Goal: Task Accomplishment & Management: Manage account settings

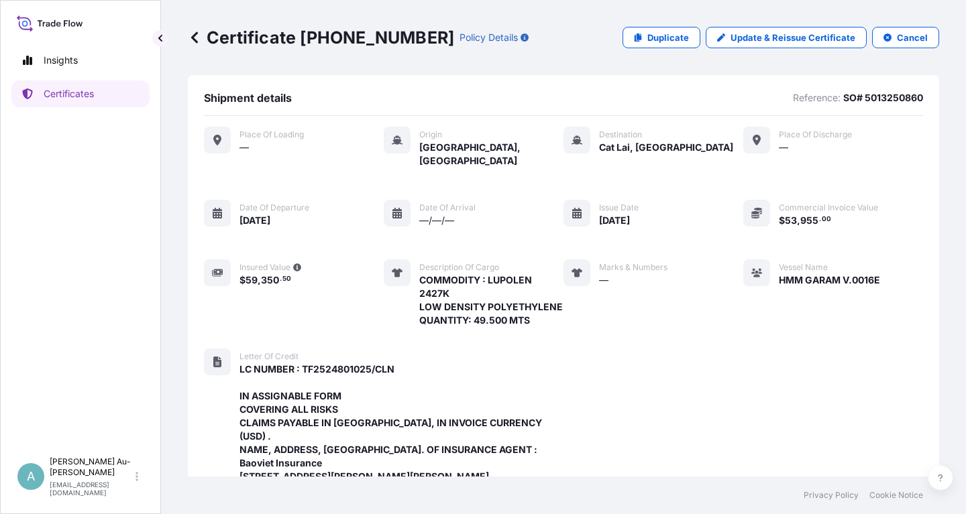
scroll to position [463, 0]
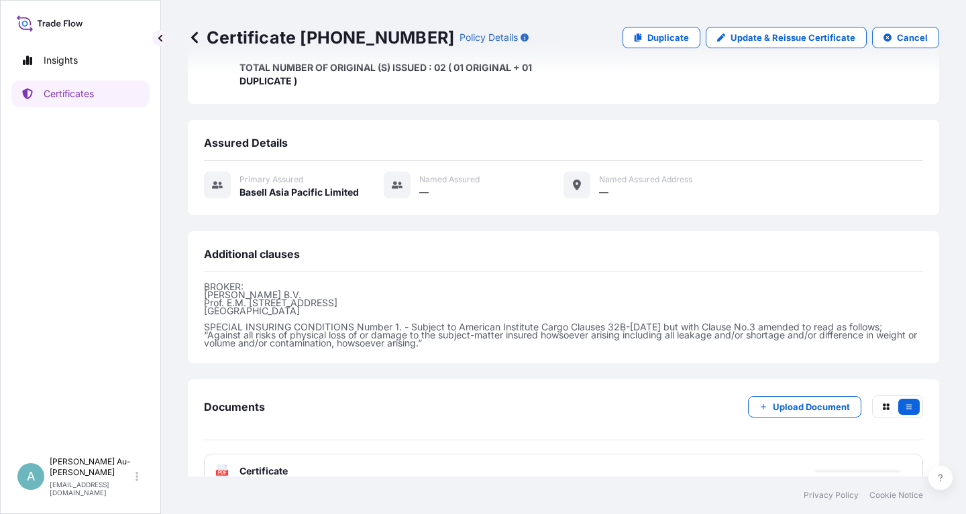
click at [84, 93] on p "Certificates" at bounding box center [69, 93] width 50 height 13
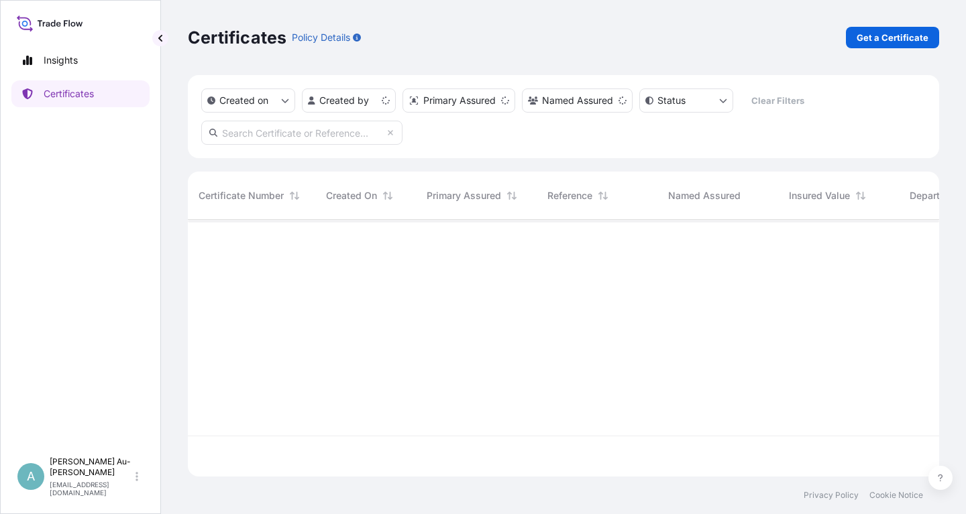
scroll to position [264, 751]
click at [304, 139] on input "text" at bounding box center [301, 133] width 201 height 24
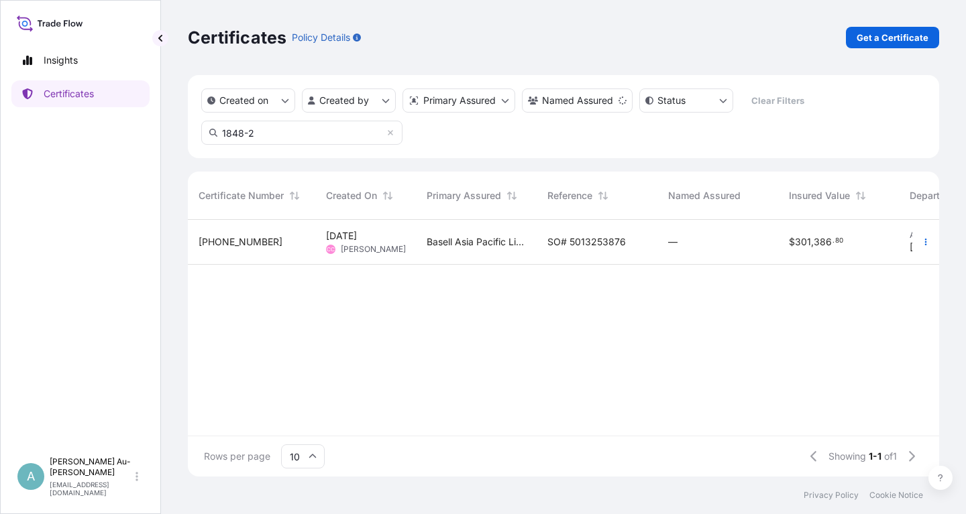
type input "1848-2"
click at [561, 250] on div "SO# 5013253876" at bounding box center [597, 242] width 121 height 45
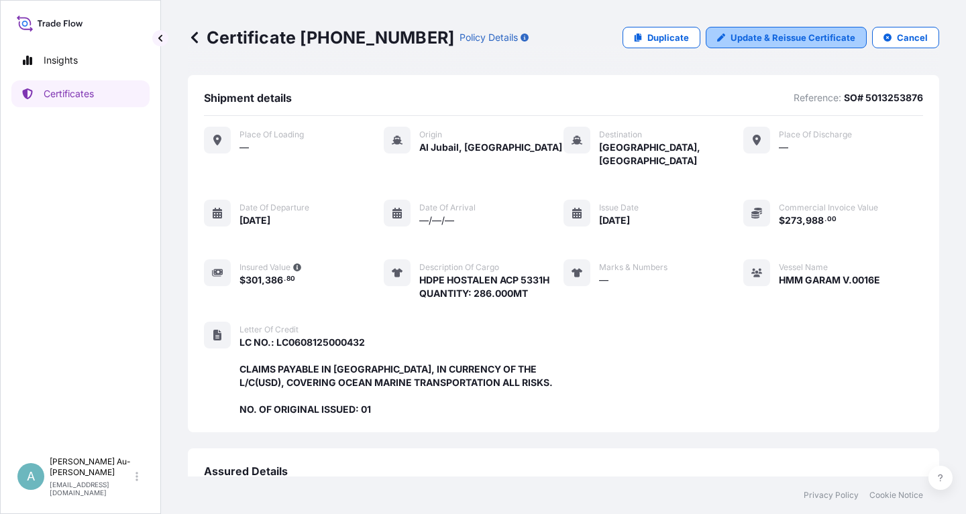
click at [794, 40] on p "Update & Reissue Certificate" at bounding box center [792, 37] width 125 height 13
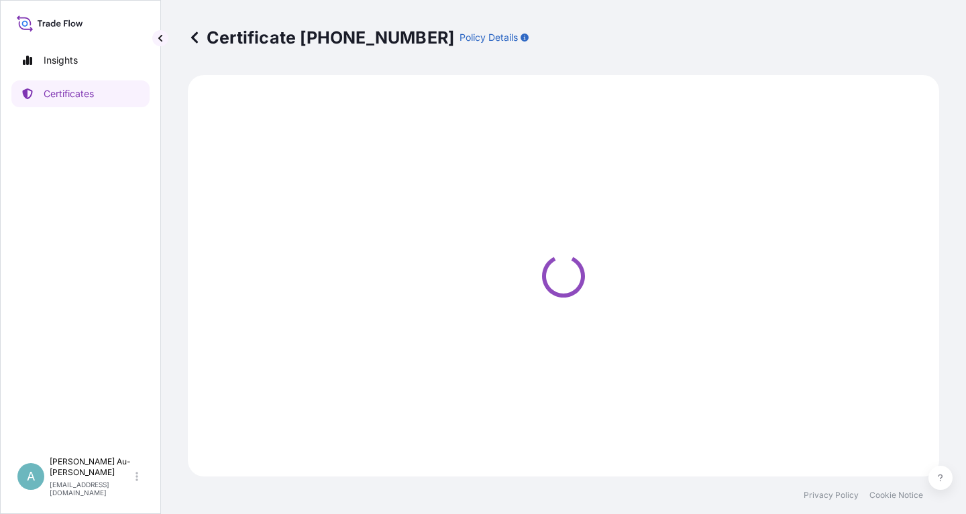
select select "Sea"
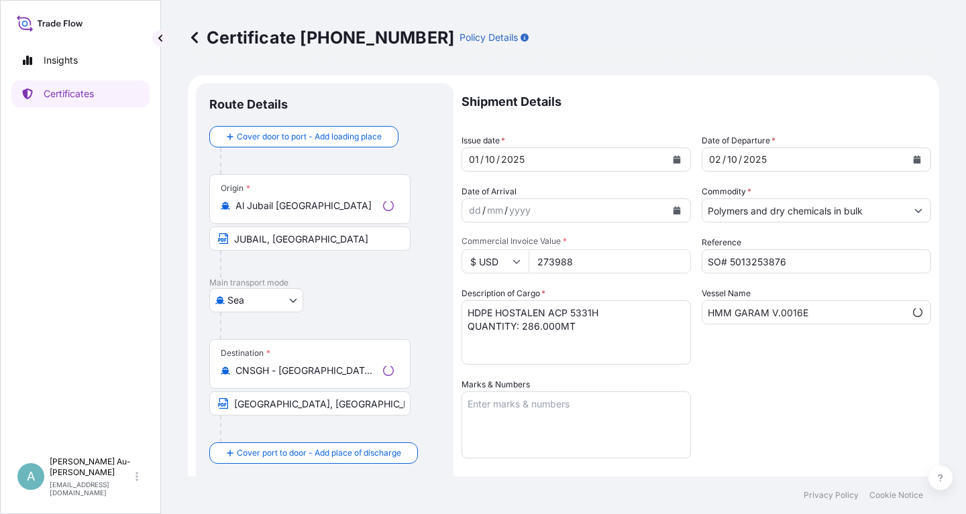
select select "32034"
click at [678, 160] on icon "Calendar" at bounding box center [676, 160] width 7 height 8
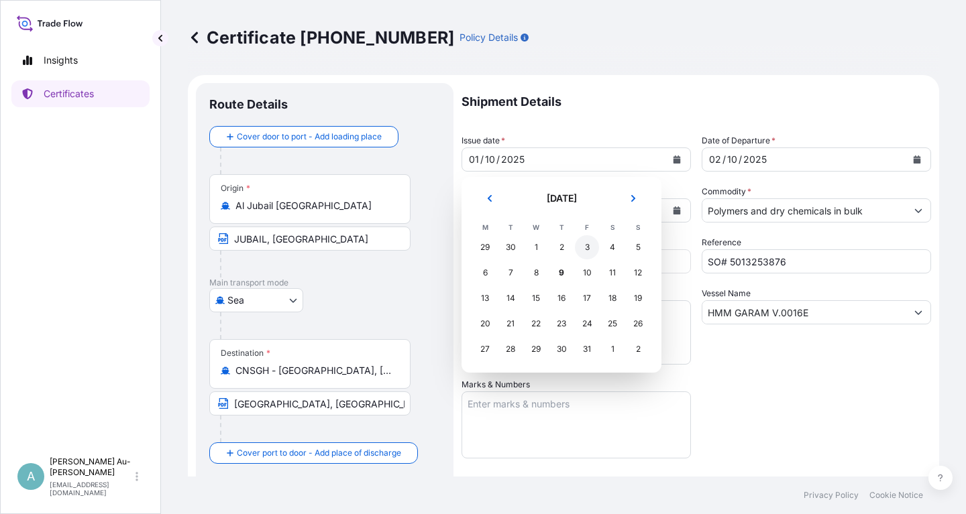
click at [584, 250] on div "3" at bounding box center [587, 247] width 24 height 24
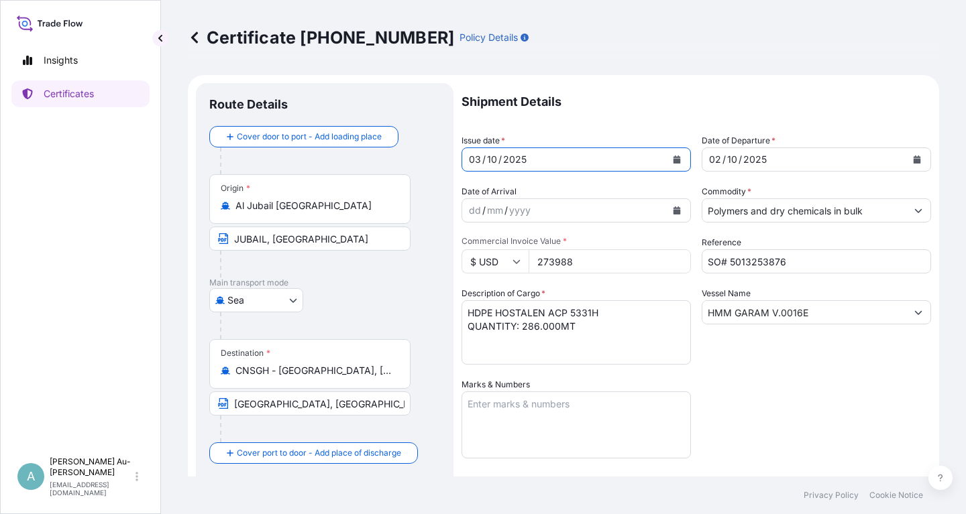
click at [910, 158] on button "Calendar" at bounding box center [916, 159] width 21 height 21
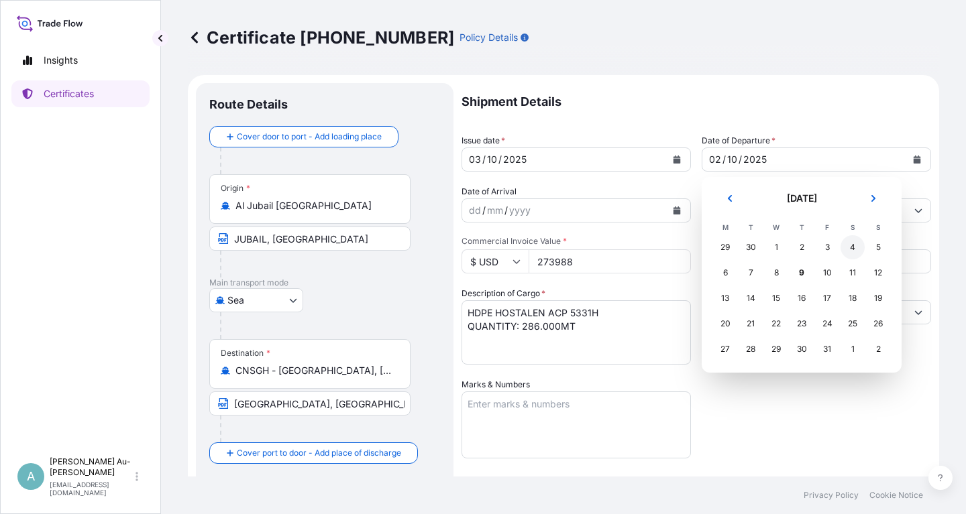
click at [857, 248] on div "4" at bounding box center [852, 247] width 24 height 24
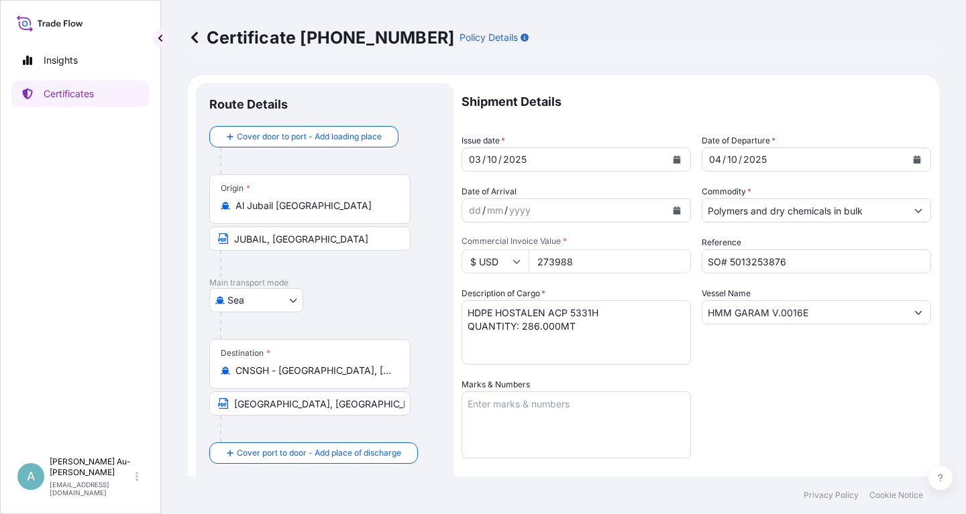
drag, startPoint x: 779, startPoint y: 437, endPoint x: 793, endPoint y: 427, distance: 17.3
click at [791, 428] on div "Shipment Details Issue date * [DATE] Date of Departure * [DATE] Date of Arrival…" at bounding box center [696, 428] width 470 height 690
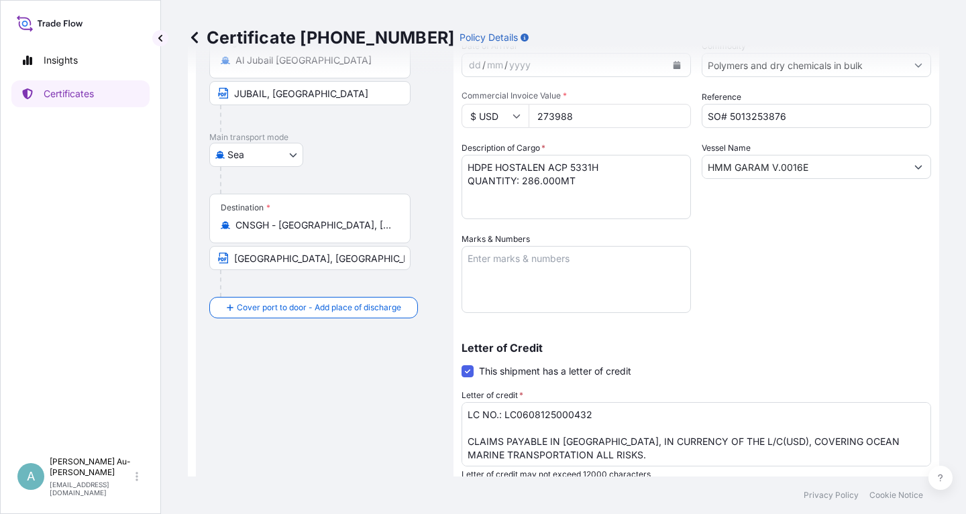
scroll to position [334, 0]
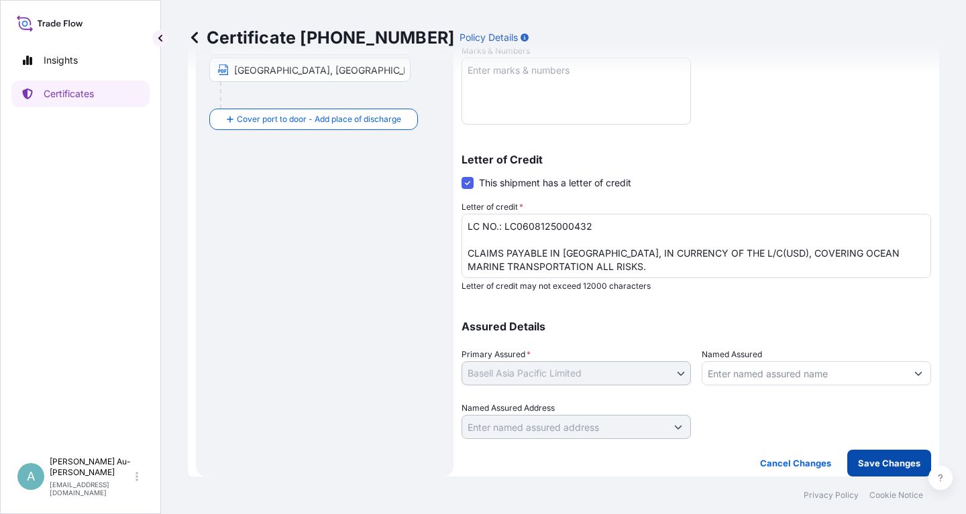
click at [865, 464] on p "Save Changes" at bounding box center [889, 463] width 62 height 13
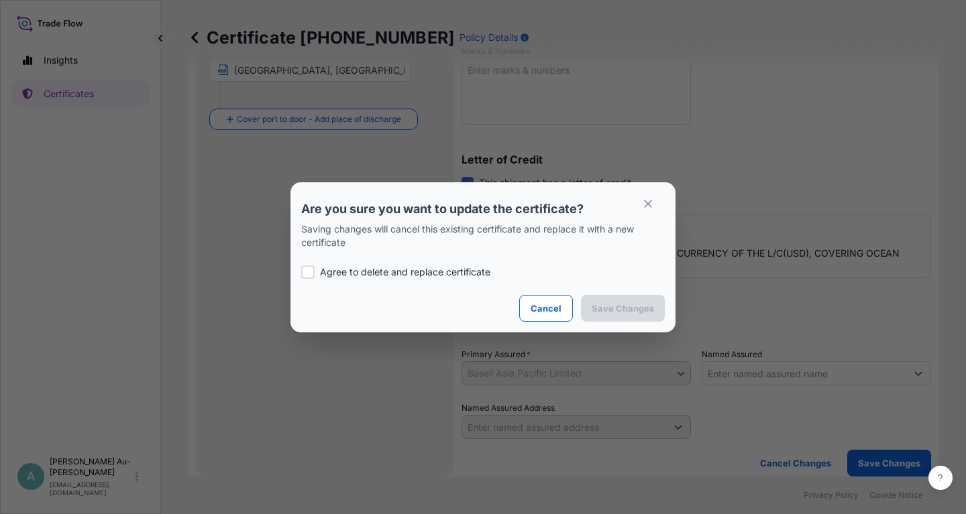
click at [335, 269] on p "Agree to delete and replace certificate" at bounding box center [405, 272] width 170 height 13
checkbox input "true"
click at [624, 311] on p "Save Changes" at bounding box center [623, 308] width 62 height 13
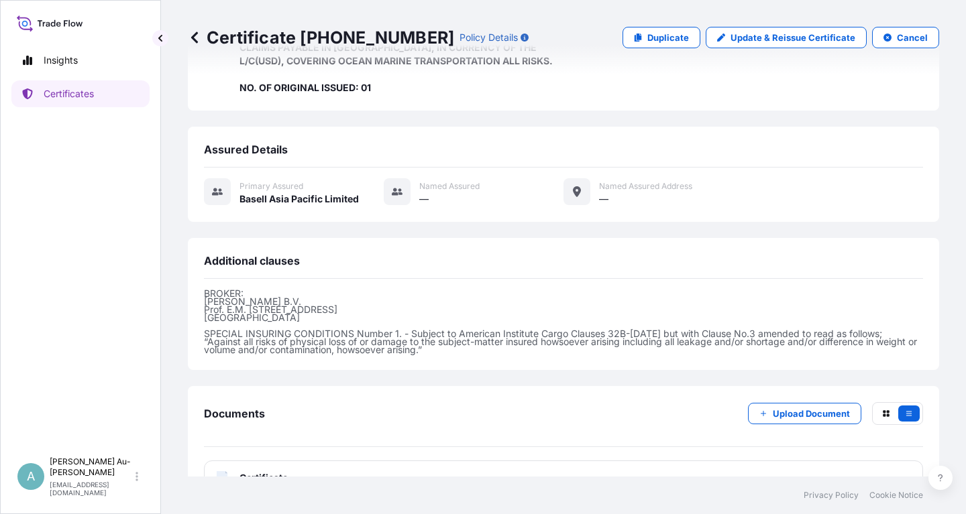
scroll to position [342, 0]
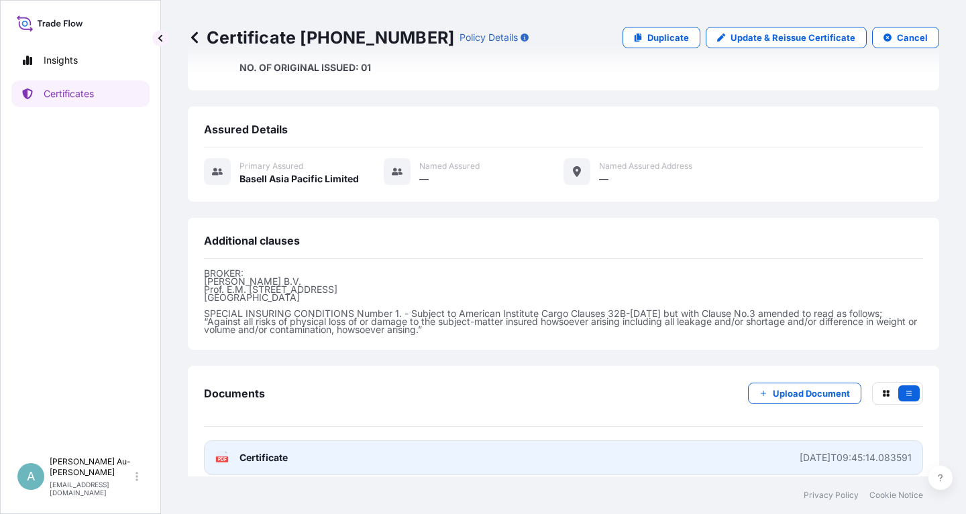
click at [356, 446] on link "PDF Certificate [DATE]T09:45:14.083591" at bounding box center [563, 458] width 719 height 35
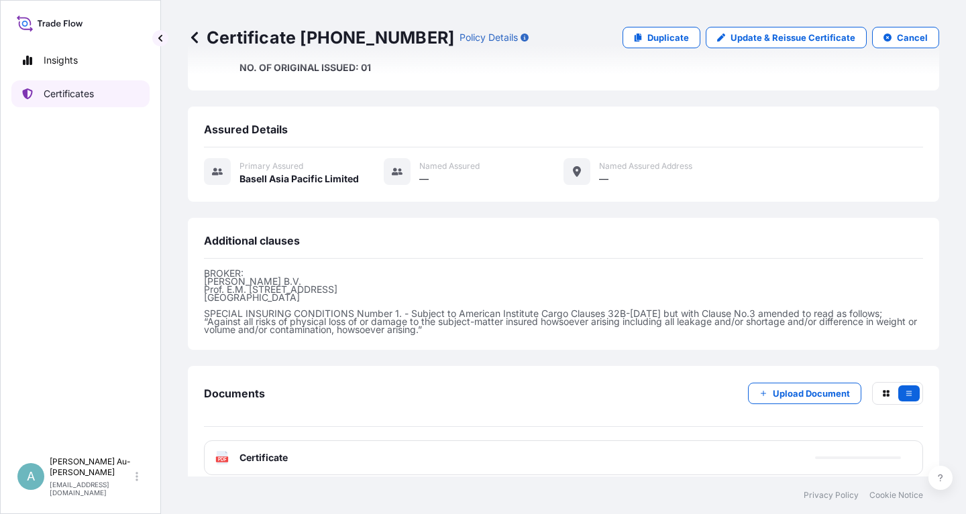
click at [118, 93] on link "Certificates" at bounding box center [80, 93] width 138 height 27
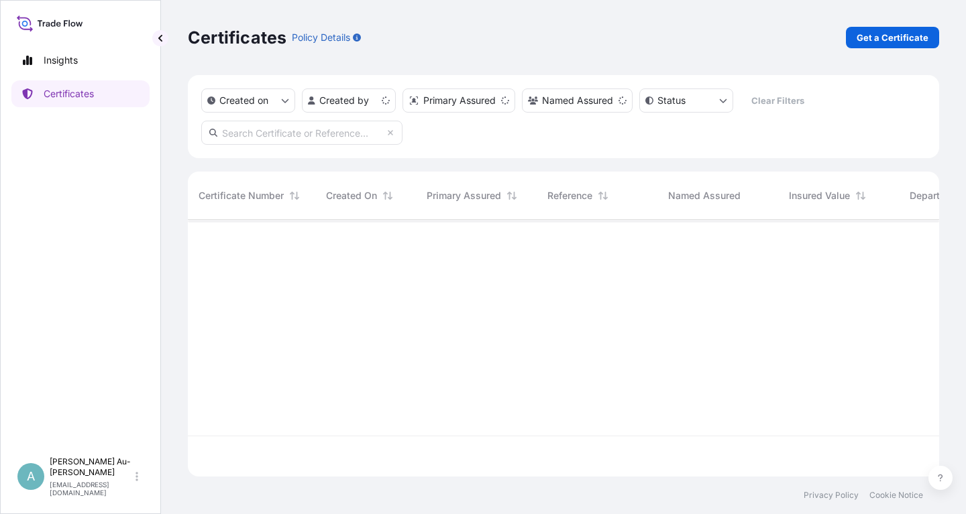
scroll to position [264, 751]
click at [347, 137] on input "text" at bounding box center [301, 133] width 201 height 24
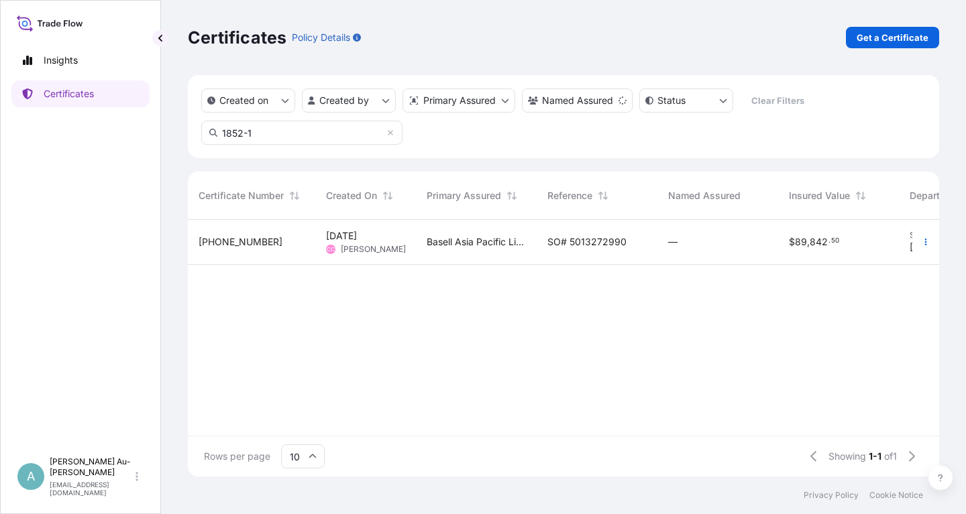
type input "1852-1"
click at [524, 237] on span "Basell Asia Pacific Limited" at bounding box center [476, 241] width 99 height 13
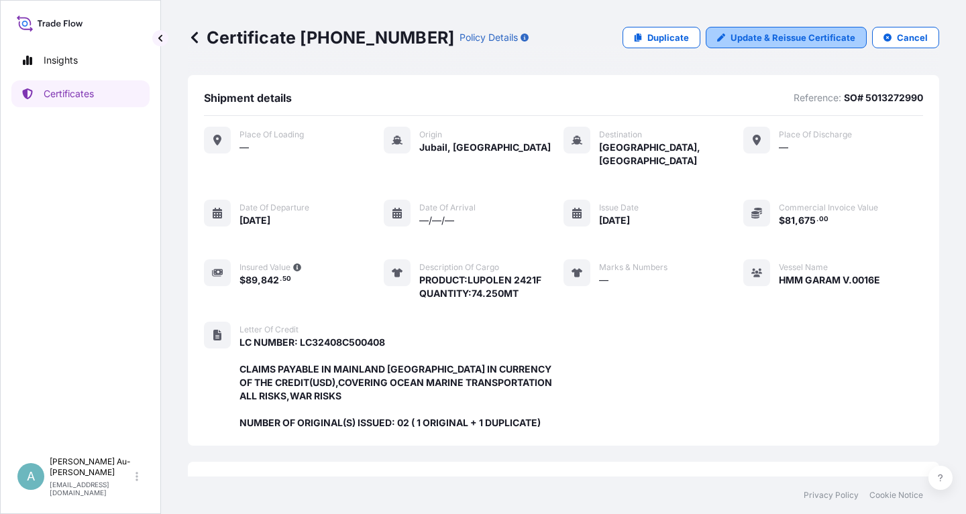
click at [785, 36] on p "Update & Reissue Certificate" at bounding box center [792, 37] width 125 height 13
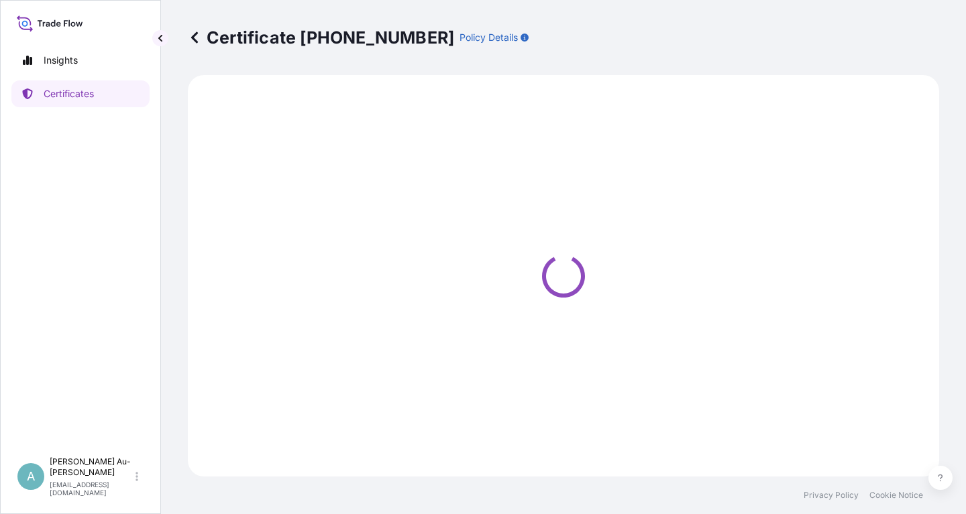
select select "Sea"
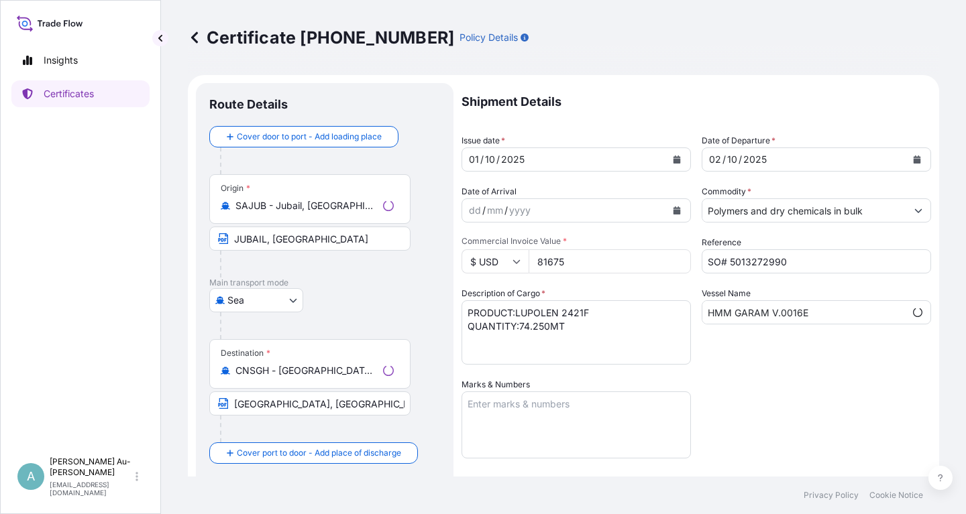
select select "32034"
click at [679, 161] on icon "Calendar" at bounding box center [676, 160] width 7 height 8
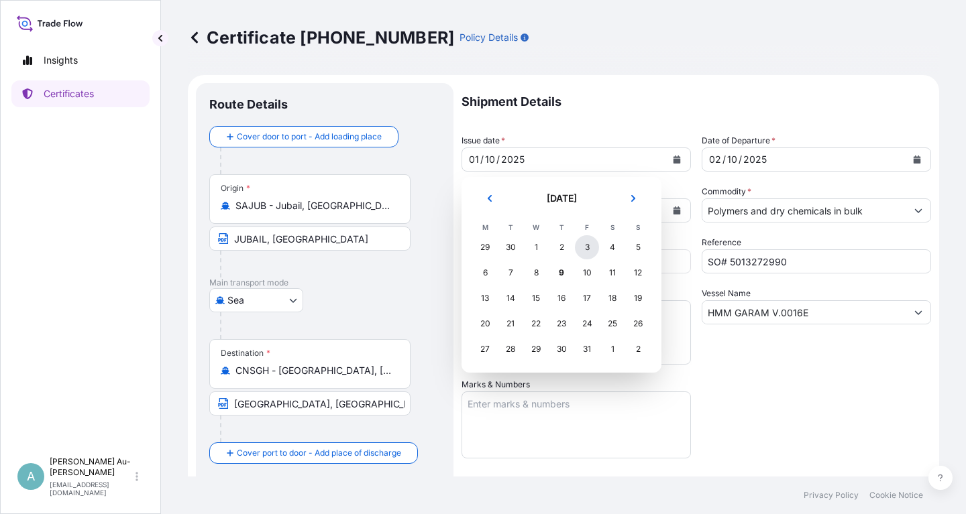
click at [593, 250] on div "3" at bounding box center [587, 247] width 24 height 24
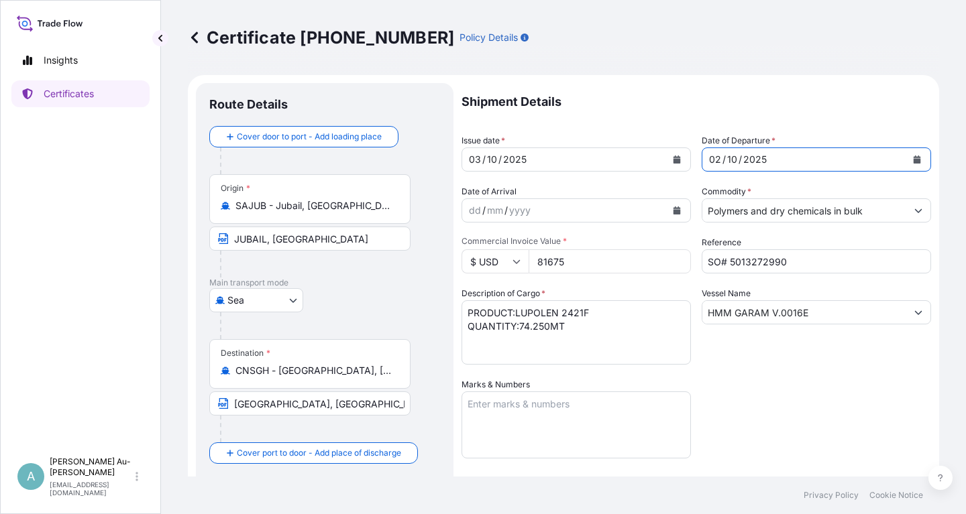
click at [918, 160] on icon "Calendar" at bounding box center [917, 160] width 7 height 8
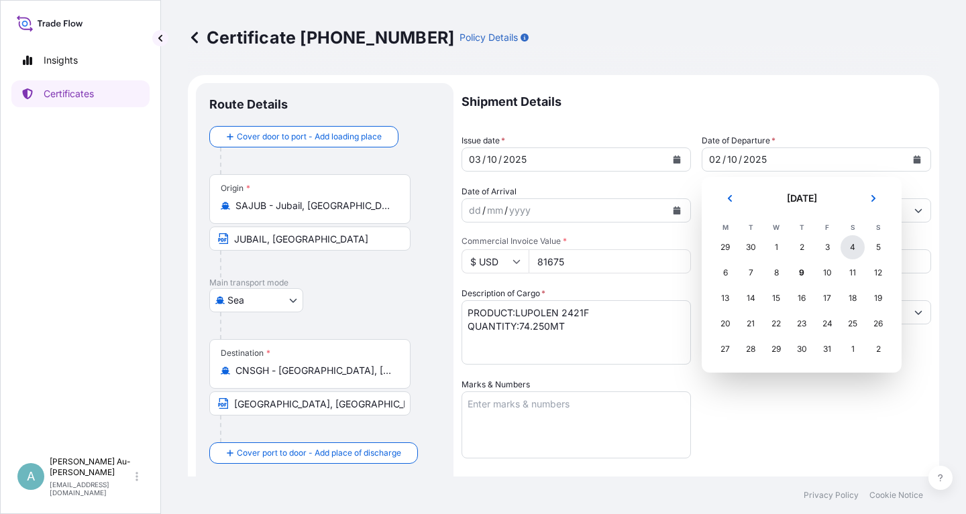
click at [848, 247] on div "4" at bounding box center [852, 247] width 24 height 24
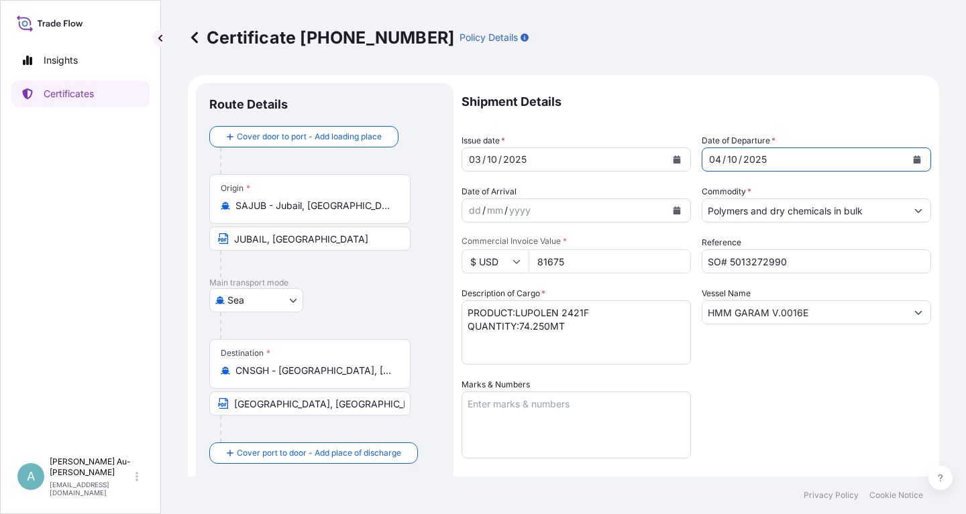
click at [264, 245] on input "JUBAIL, [GEOGRAPHIC_DATA]" at bounding box center [309, 239] width 201 height 24
click at [266, 240] on input "JUBAILPORT IN [GEOGRAPHIC_DATA]" at bounding box center [309, 239] width 201 height 24
type input "JUBAIL PORT IN [GEOGRAPHIC_DATA]"
drag, startPoint x: 354, startPoint y: 281, endPoint x: 344, endPoint y: 275, distance: 11.7
click at [353, 280] on p "Main transport mode" at bounding box center [324, 283] width 231 height 11
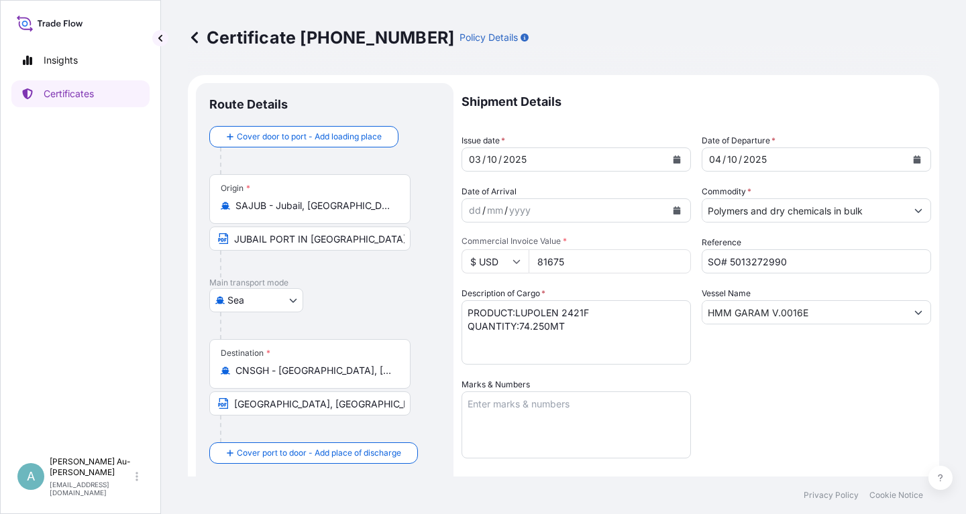
scroll to position [334, 0]
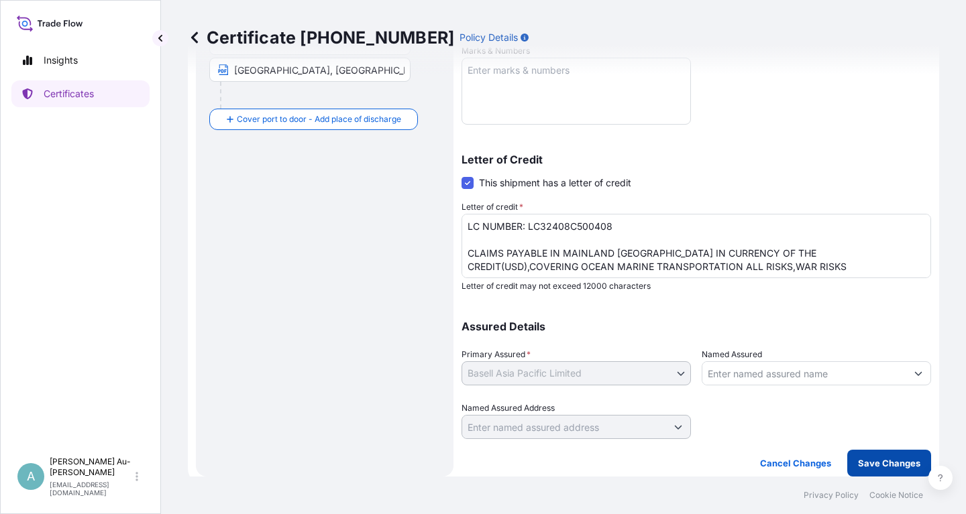
click at [875, 471] on button "Save Changes" at bounding box center [889, 463] width 84 height 27
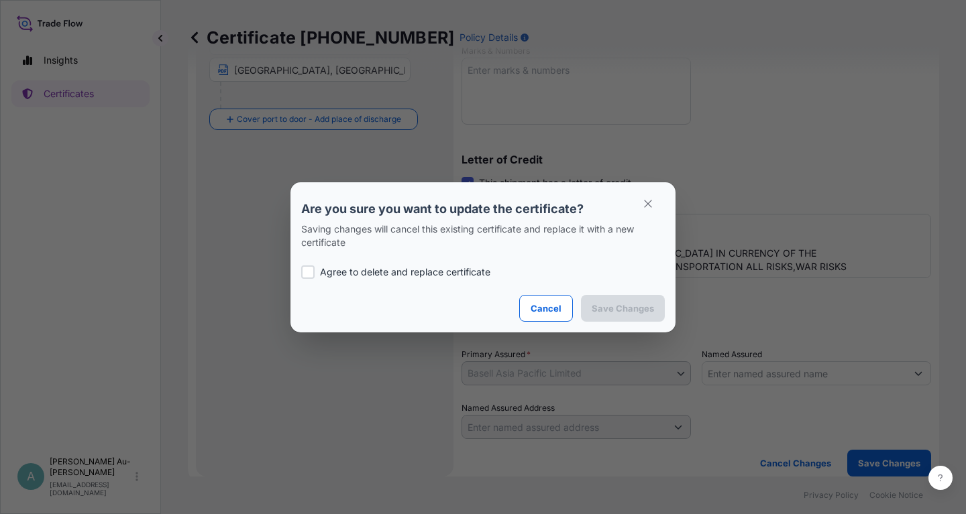
click at [376, 272] on p "Agree to delete and replace certificate" at bounding box center [405, 272] width 170 height 13
checkbox input "true"
click at [605, 314] on p "Save Changes" at bounding box center [623, 308] width 62 height 13
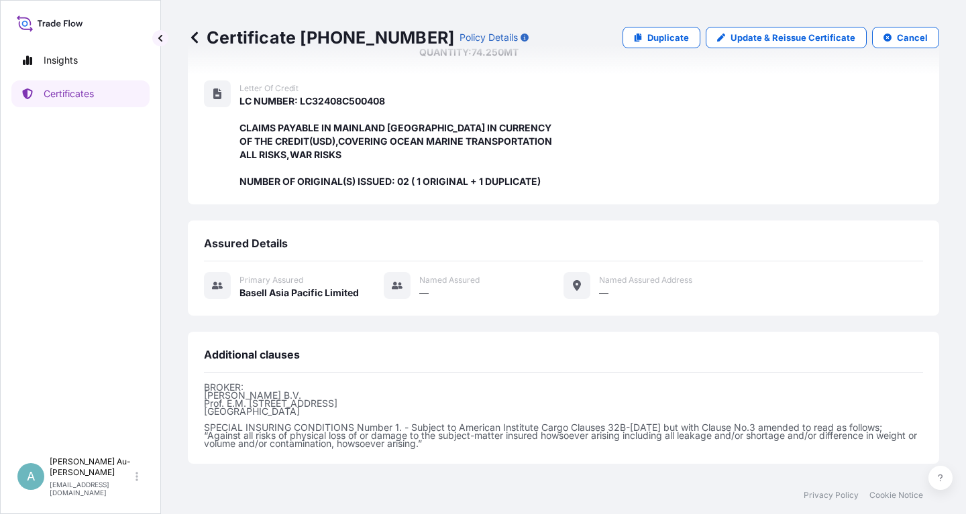
scroll to position [355, 0]
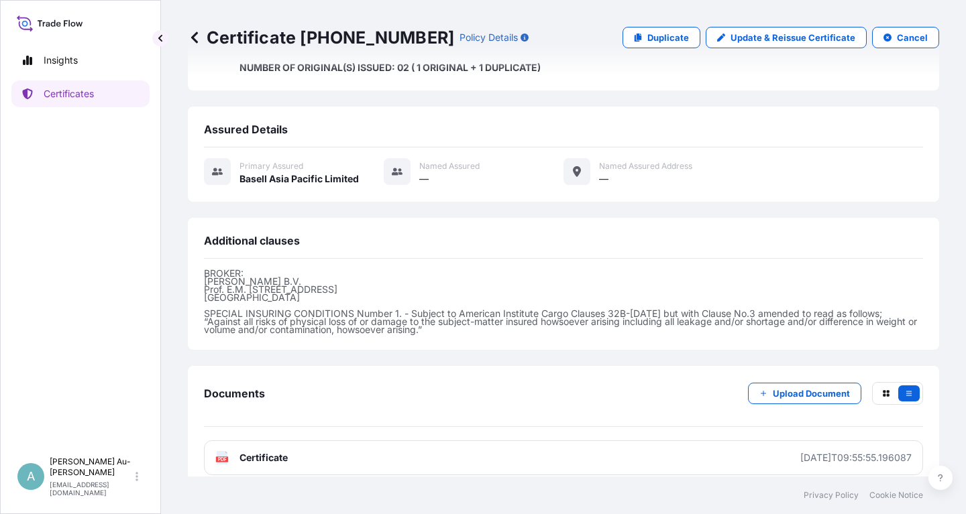
click at [313, 445] on link "PDF Certificate [DATE]T09:55:55.196087" at bounding box center [563, 458] width 719 height 35
click at [100, 102] on link "Certificates" at bounding box center [80, 93] width 138 height 27
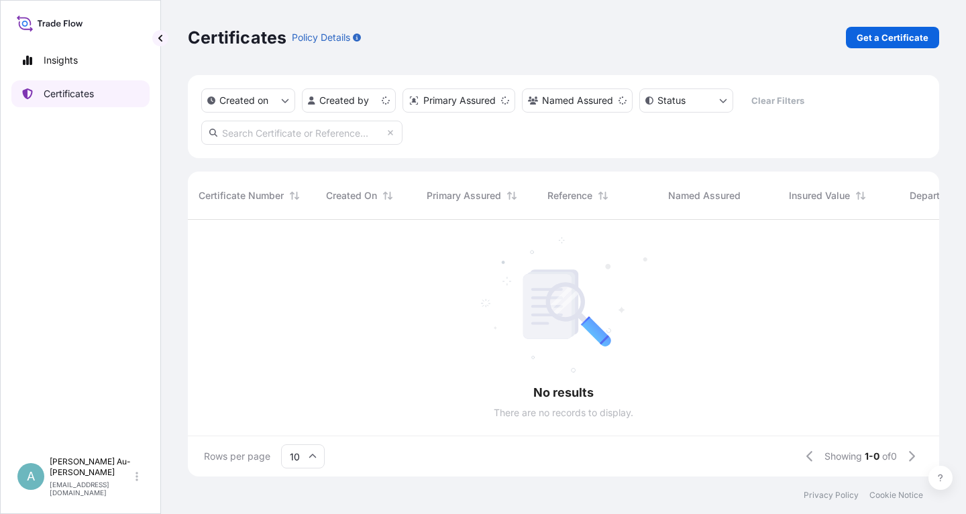
scroll to position [264, 751]
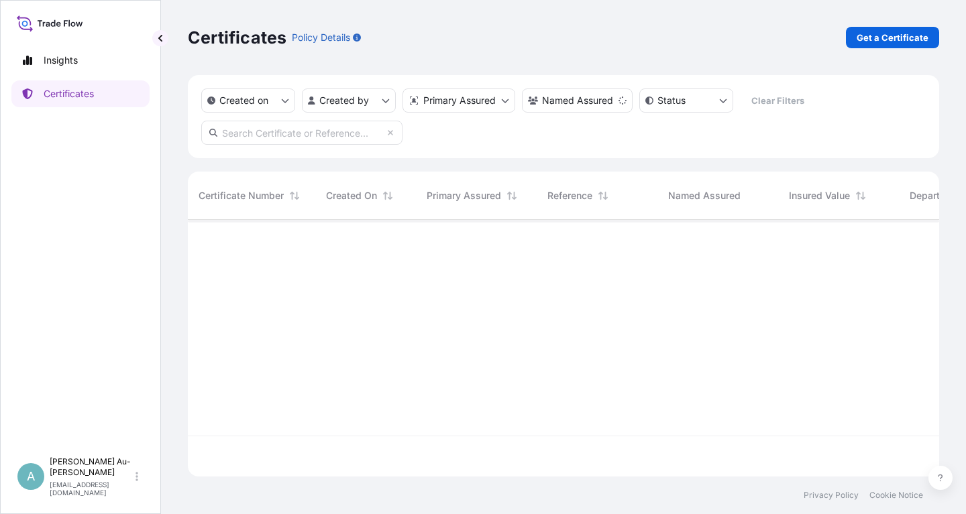
click at [296, 135] on input "text" at bounding box center [301, 133] width 201 height 24
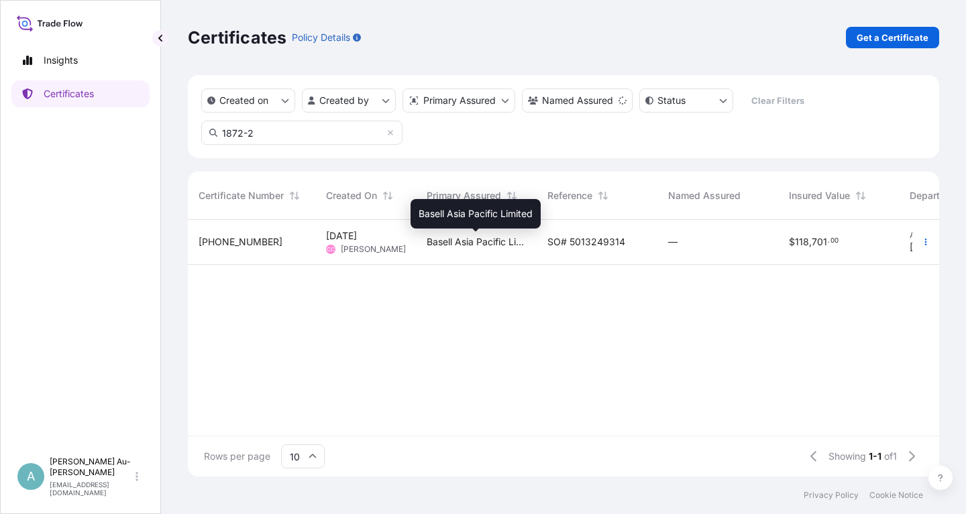
type input "1872-2"
click at [508, 245] on span "Basell Asia Pacific Limited" at bounding box center [476, 241] width 99 height 13
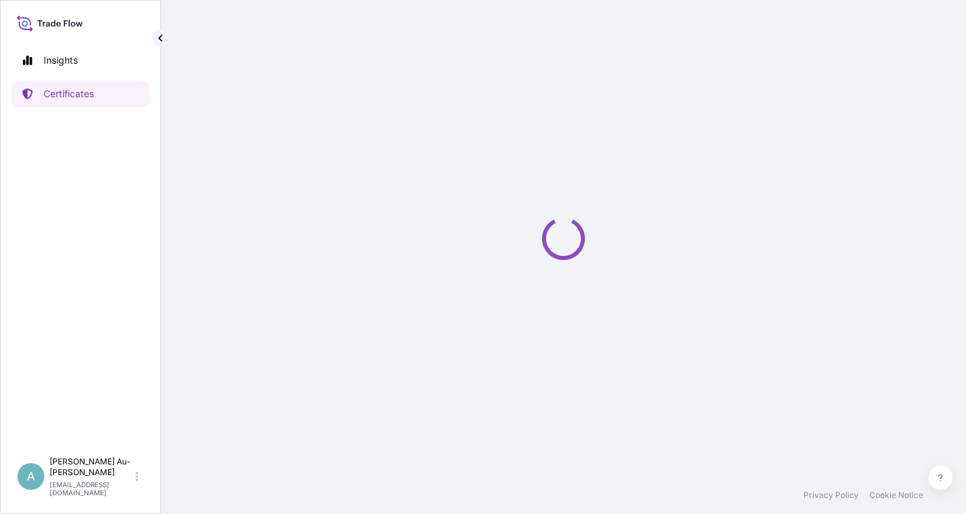
click at [508, 245] on div "Loading" at bounding box center [563, 238] width 751 height 477
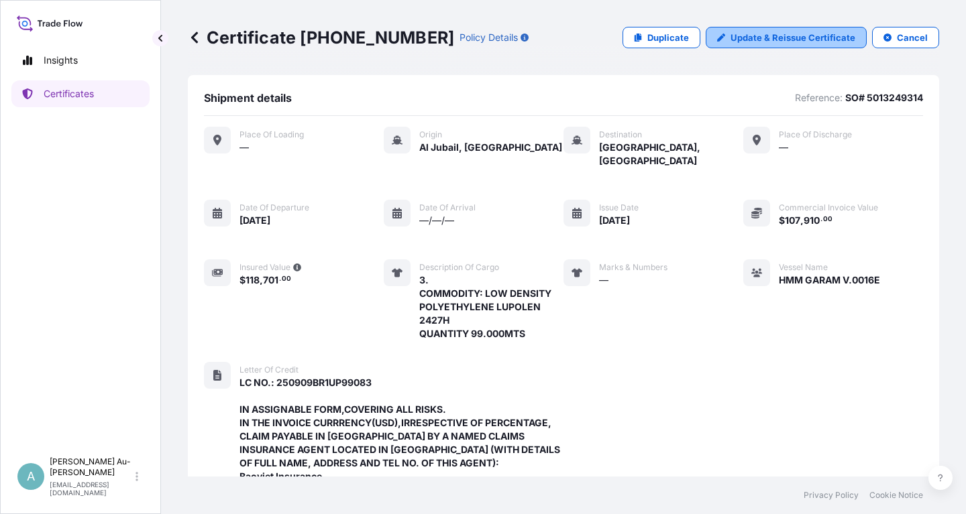
click at [778, 39] on p "Update & Reissue Certificate" at bounding box center [792, 37] width 125 height 13
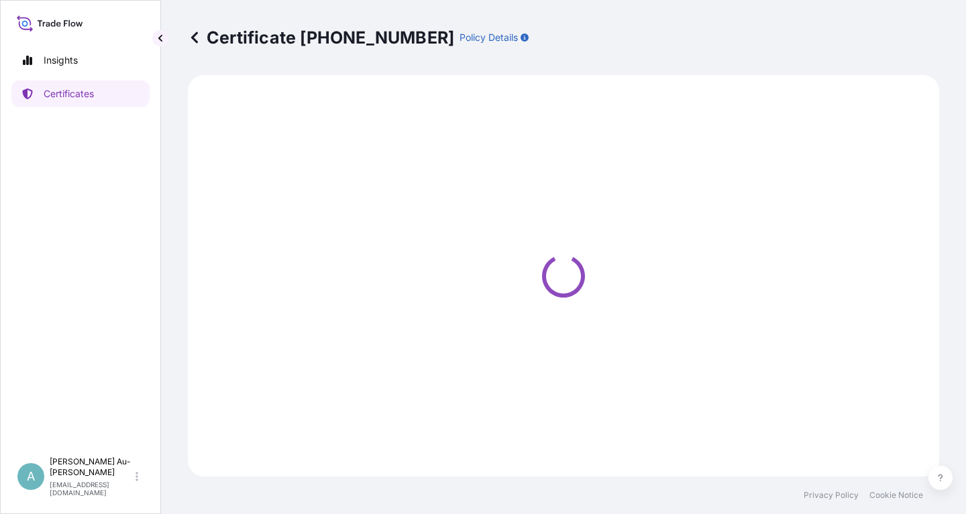
select select "Sea"
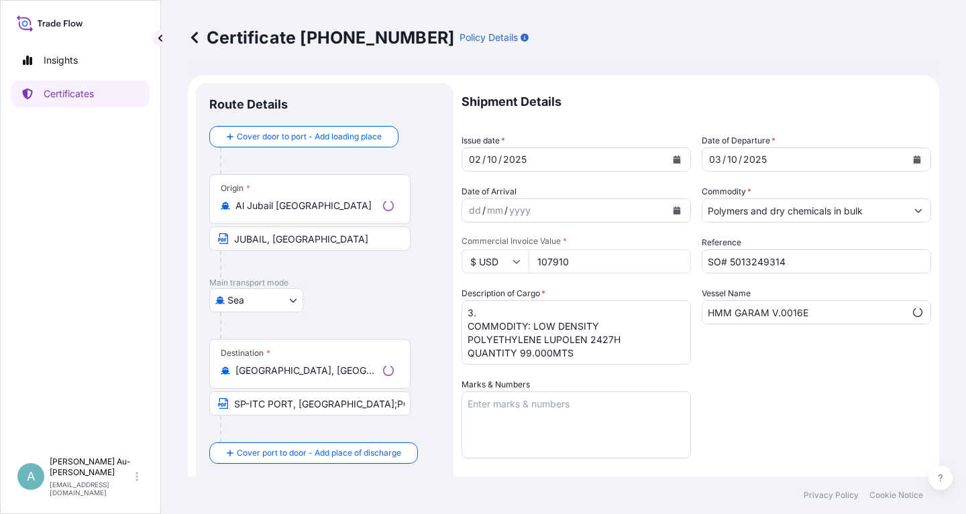
select select "32034"
click at [675, 166] on button "Calendar" at bounding box center [676, 159] width 21 height 21
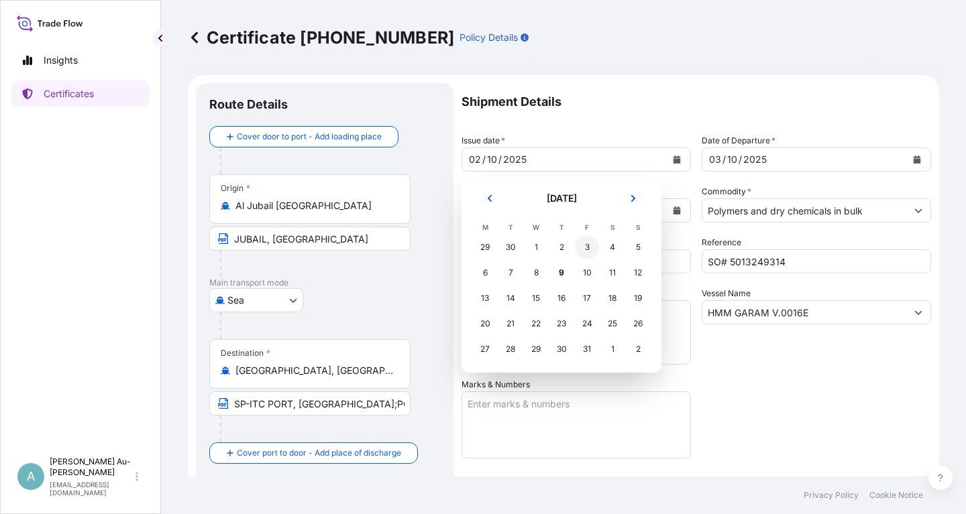
click at [584, 247] on div "3" at bounding box center [587, 247] width 24 height 24
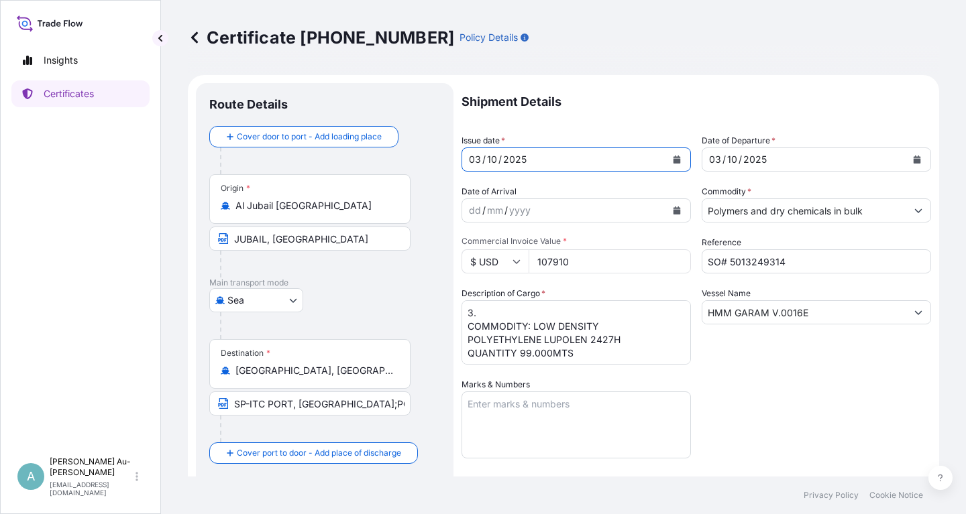
click at [921, 161] on button "Calendar" at bounding box center [916, 159] width 21 height 21
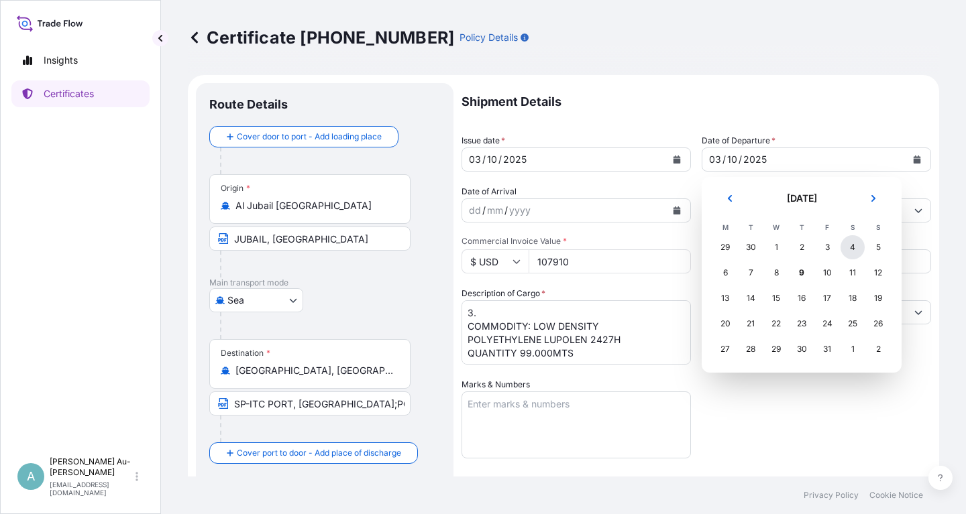
click at [859, 247] on div "4" at bounding box center [852, 247] width 24 height 24
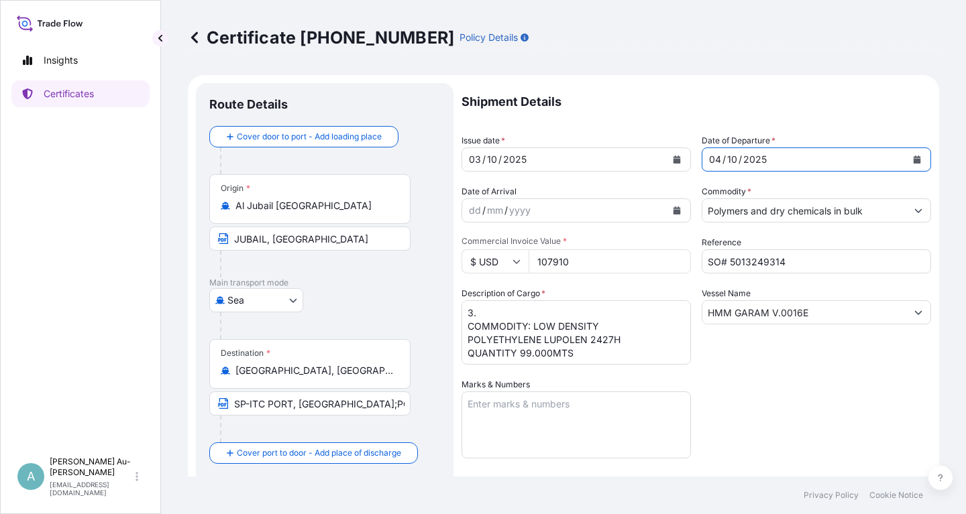
drag, startPoint x: 763, startPoint y: 376, endPoint x: 771, endPoint y: 374, distance: 8.5
click at [771, 374] on div "Shipment Details Issue date * [DATE] Date of Departure * [DATE] Date of Arrival…" at bounding box center [696, 428] width 470 height 690
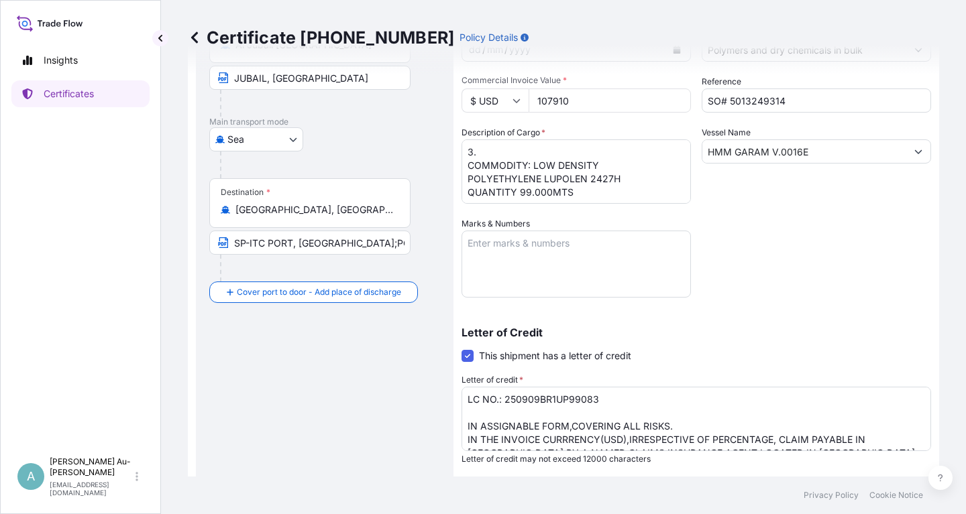
scroll to position [241, 0]
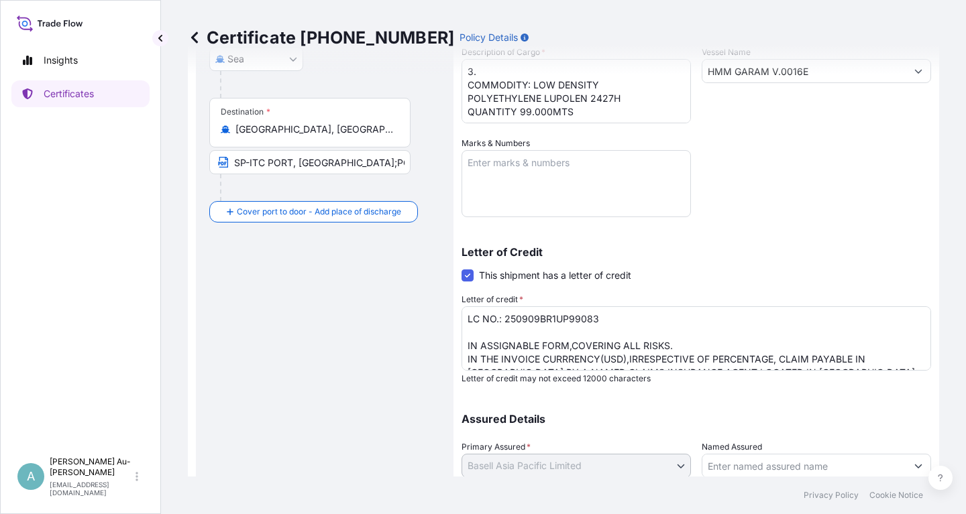
drag, startPoint x: 772, startPoint y: 262, endPoint x: 757, endPoint y: 270, distance: 17.4
click at [770, 262] on div "Letter of Credit This shipment has a letter of credit Letter of credit * LC NO.…" at bounding box center [696, 315] width 470 height 137
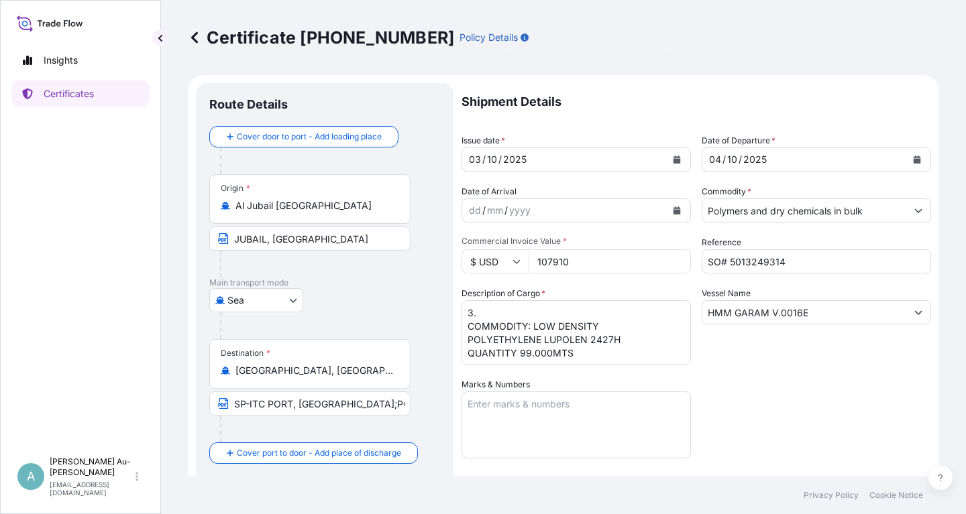
scroll to position [334, 0]
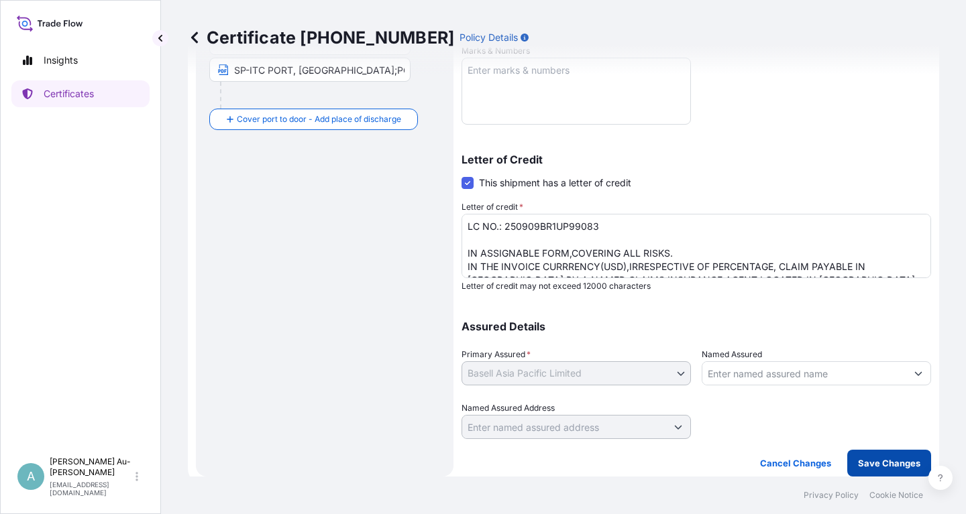
click at [881, 468] on p "Save Changes" at bounding box center [889, 463] width 62 height 13
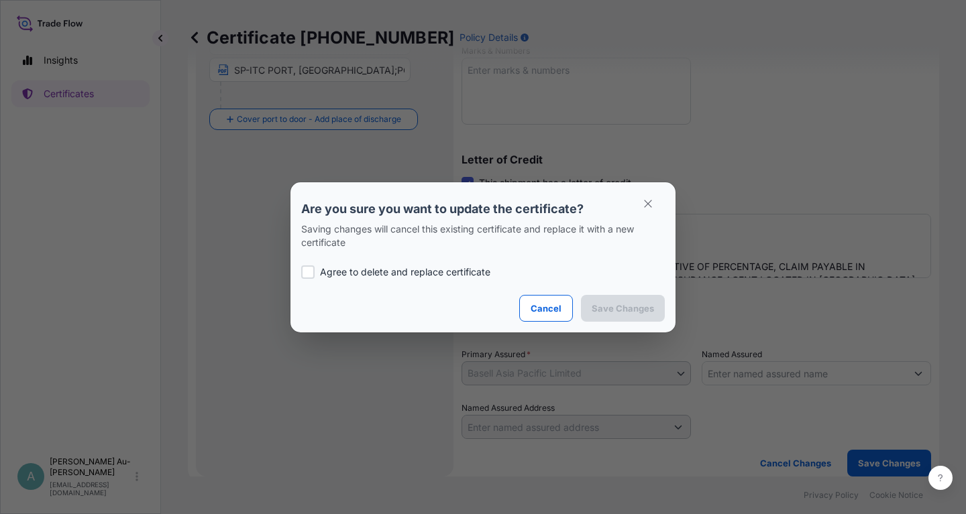
click at [347, 270] on p "Agree to delete and replace certificate" at bounding box center [405, 272] width 170 height 13
checkbox input "true"
click at [603, 304] on p "Save Changes" at bounding box center [623, 308] width 62 height 13
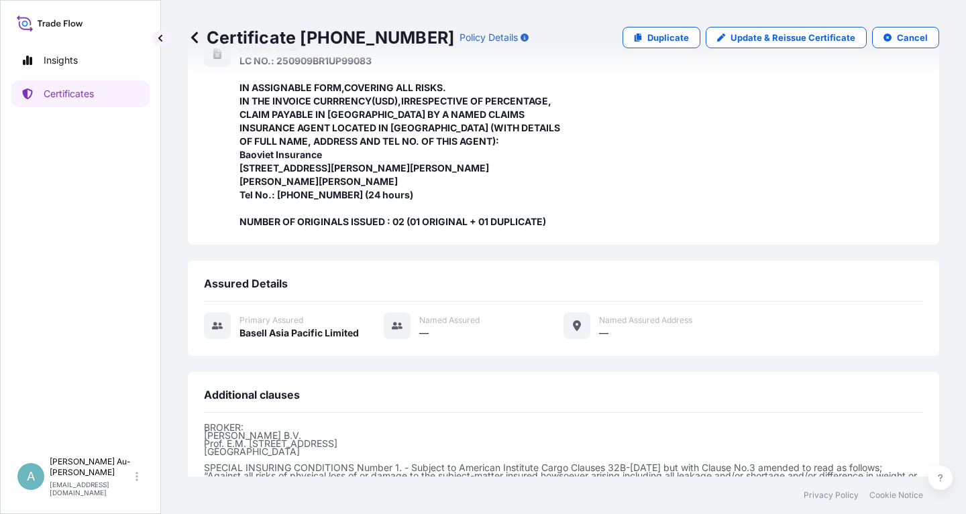
scroll to position [490, 0]
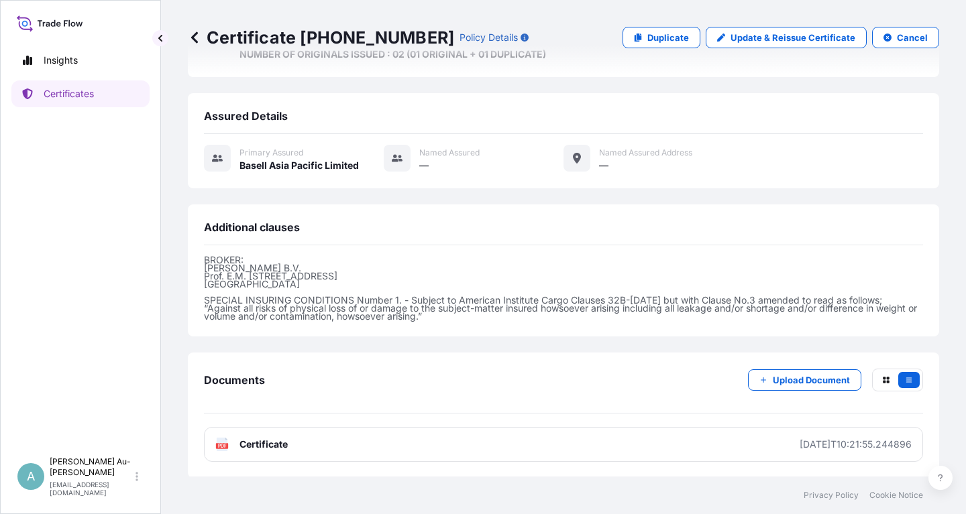
click at [360, 450] on link "PDF Certificate [DATE]T10:21:55.244896" at bounding box center [563, 444] width 719 height 35
click at [105, 101] on link "Certificates" at bounding box center [80, 93] width 138 height 27
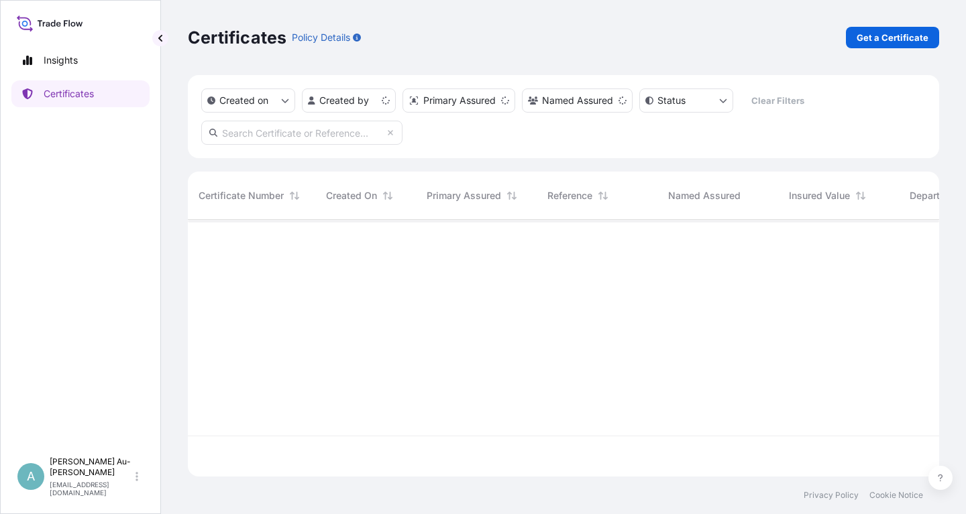
scroll to position [264, 751]
click at [337, 135] on input "text" at bounding box center [301, 133] width 201 height 24
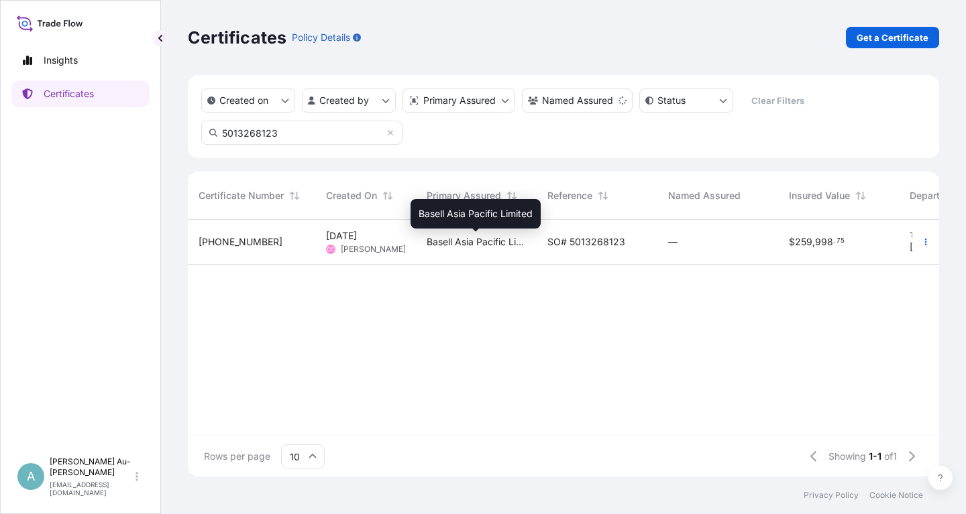
type input "5013268123"
click at [512, 245] on span "Basell Asia Pacific Limited" at bounding box center [476, 241] width 99 height 13
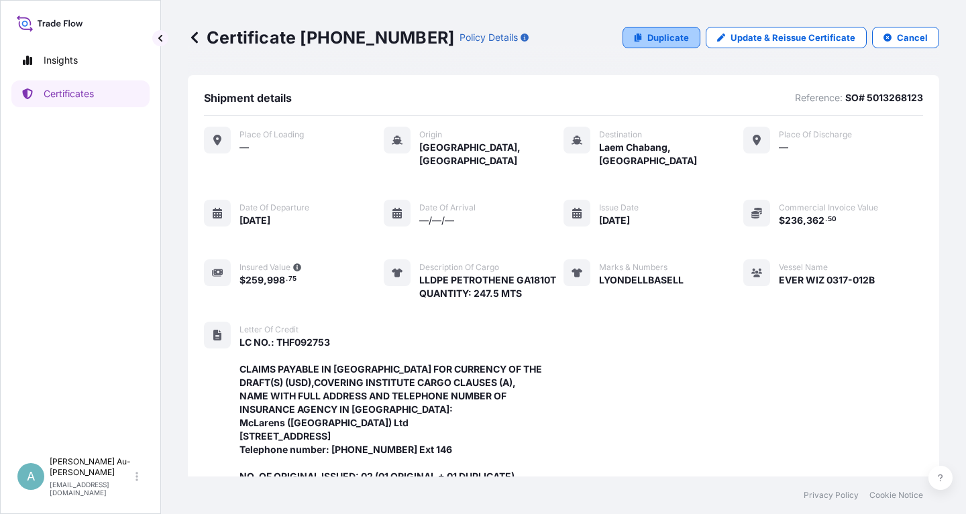
click at [670, 40] on p "Duplicate" at bounding box center [668, 37] width 42 height 13
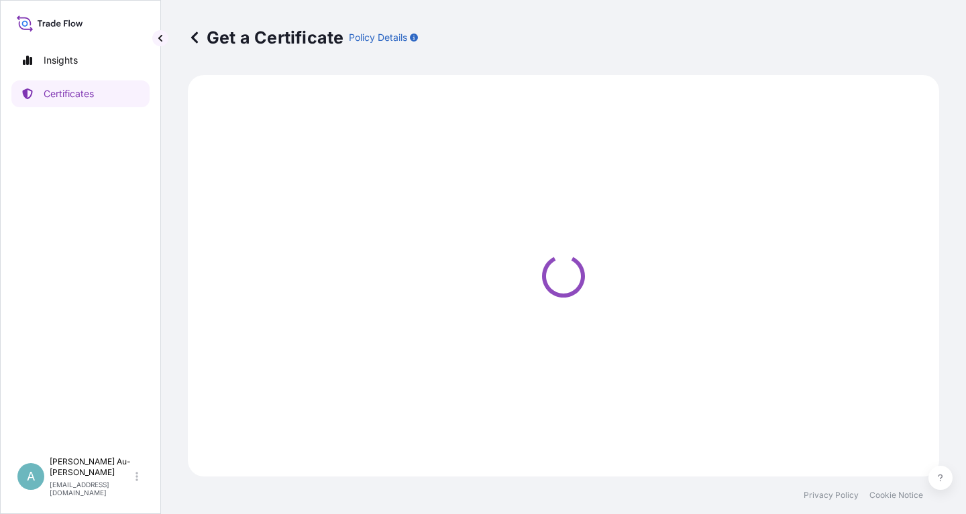
select select "Sea"
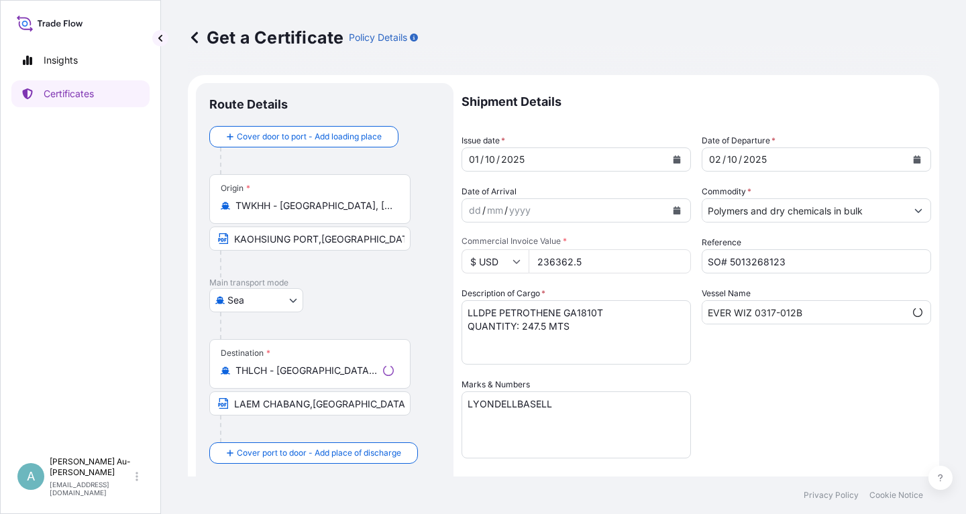
select select "32034"
click at [682, 161] on button "Calendar" at bounding box center [676, 159] width 21 height 21
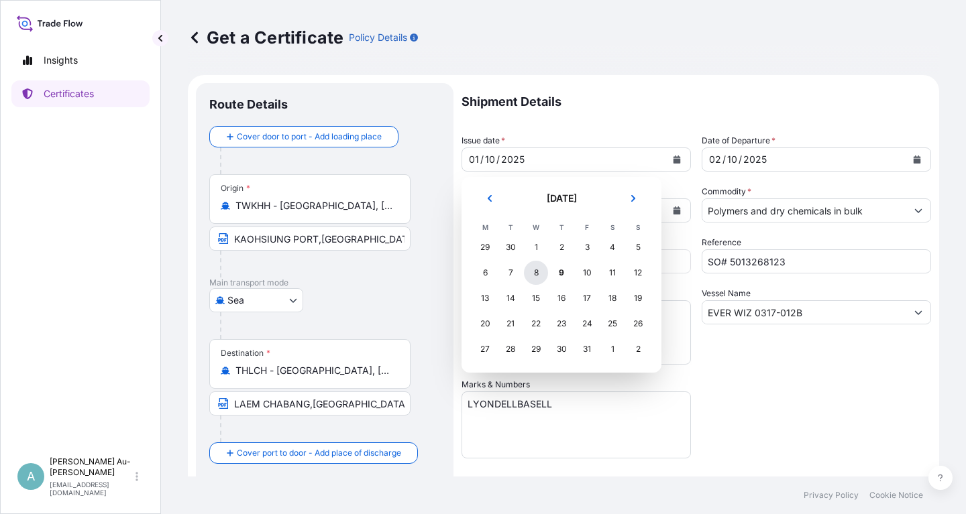
click at [533, 277] on div "8" at bounding box center [536, 273] width 24 height 24
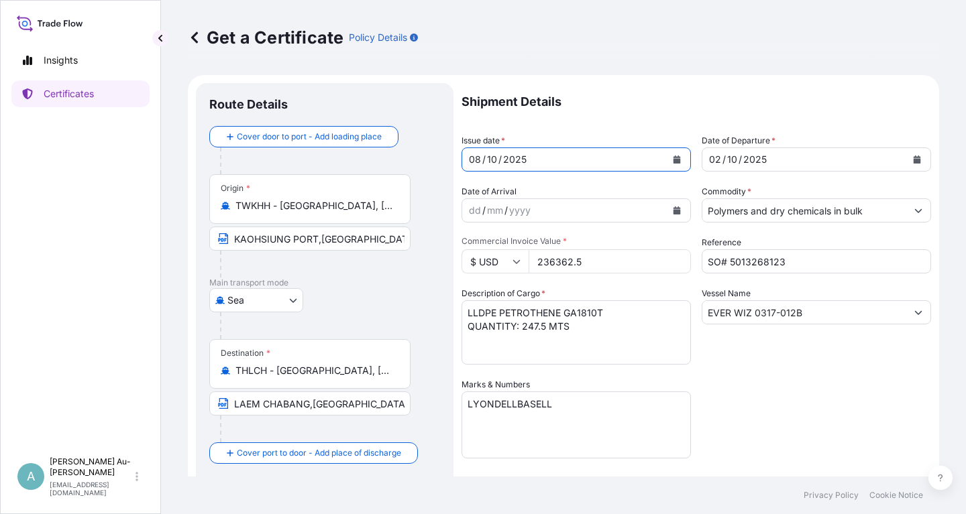
click at [918, 156] on icon "Calendar" at bounding box center [917, 160] width 8 height 8
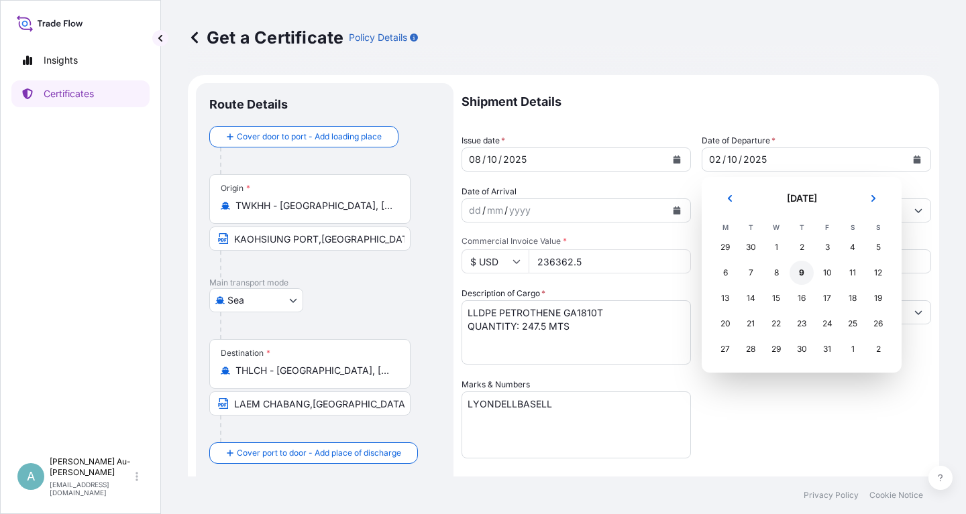
click at [805, 272] on div "9" at bounding box center [801, 273] width 24 height 24
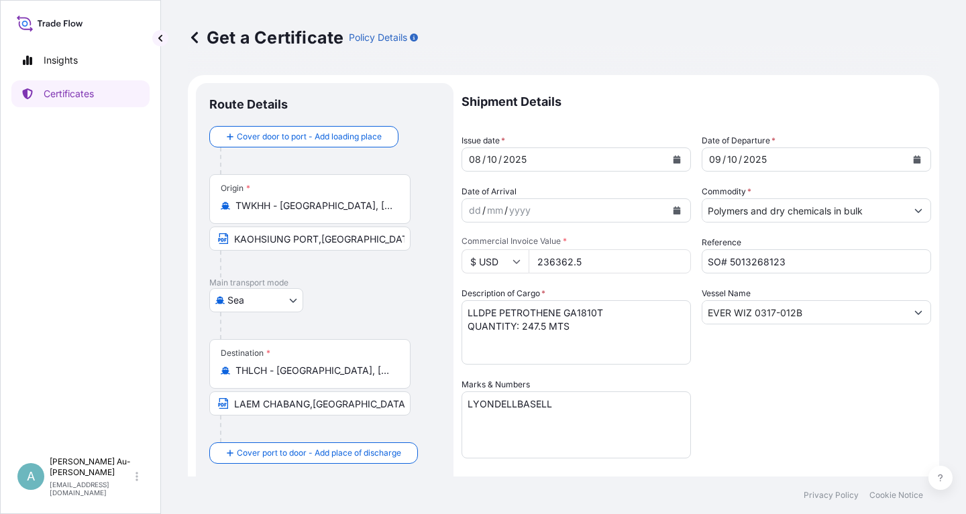
drag, startPoint x: 795, startPoint y: 364, endPoint x: 829, endPoint y: 304, distance: 69.1
click at [806, 357] on div "Vessel Name EVER WIZ 0317-012B" at bounding box center [816, 326] width 229 height 78
click at [820, 266] on input "SO# 5013268123" at bounding box center [816, 262] width 229 height 24
type input "SO# 5013268122"
click at [803, 373] on div "Shipment Details Issue date * [DATE] Date of Departure * [DATE] Date of Arrival…" at bounding box center [696, 428] width 470 height 690
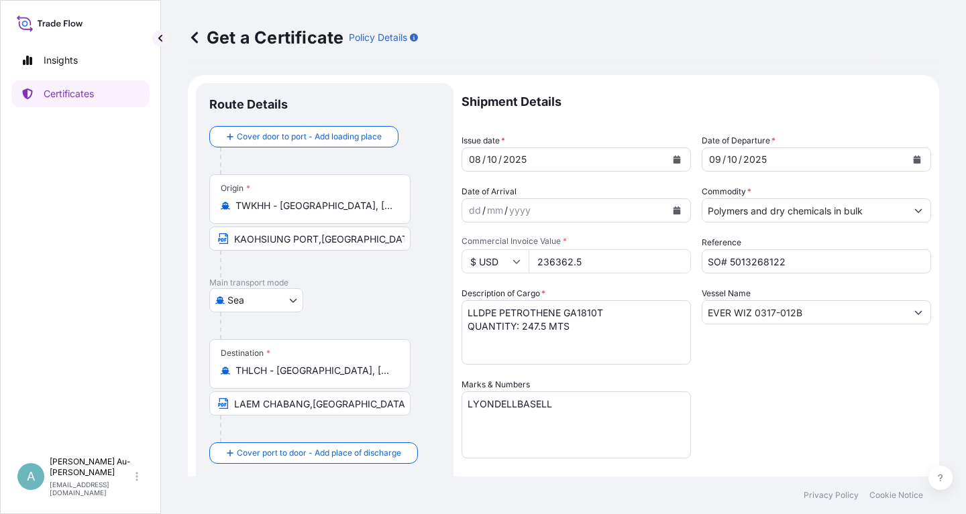
click at [793, 315] on input "EVER WIZ 0317-012B" at bounding box center [804, 312] width 204 height 24
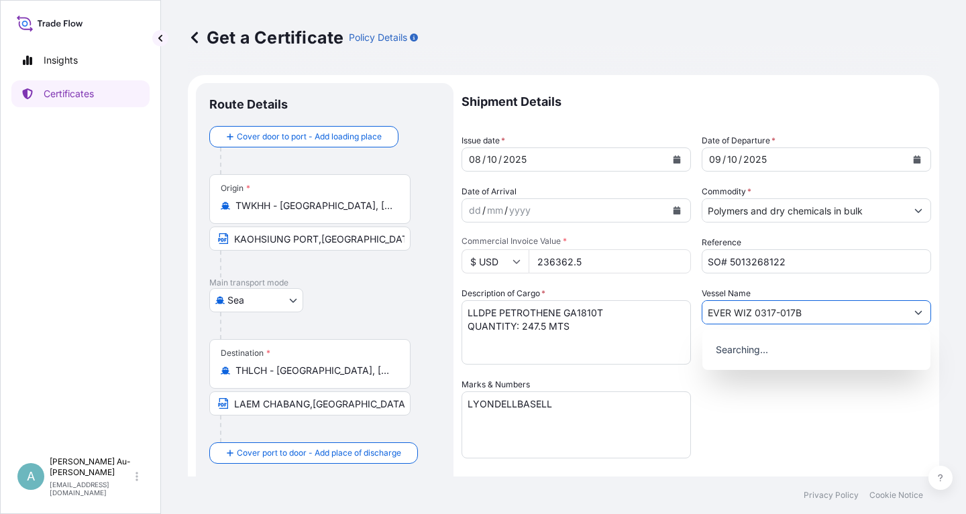
type input "EVER WIZ 0317-017B"
click at [816, 412] on div "Shipment Details Issue date * [DATE] Date of Departure * [DATE] Date of Arrival…" at bounding box center [696, 428] width 470 height 690
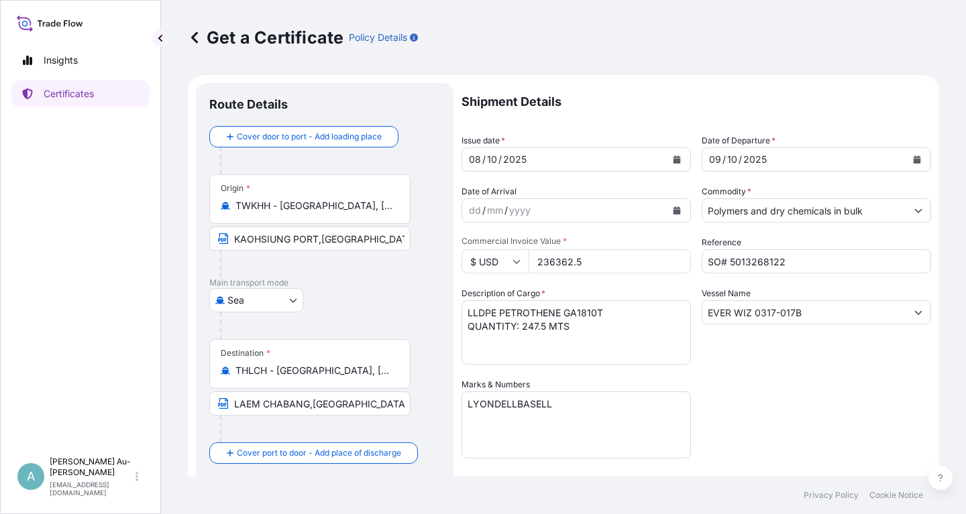
click at [781, 371] on div "Shipment Details Issue date * [DATE] Date of Departure * [DATE] Date of Arrival…" at bounding box center [696, 428] width 470 height 690
drag, startPoint x: 521, startPoint y: 331, endPoint x: 569, endPoint y: 329, distance: 48.3
click at [569, 329] on textarea "LLDPE PETROTHENE GA1810T QUANTITY: 247.5 MTS" at bounding box center [575, 332] width 229 height 64
paste textarea "123.750"
click at [532, 359] on textarea "LLDPE PETROTHENE GA1810T QUANTITY: 247.5 MTS" at bounding box center [575, 332] width 229 height 64
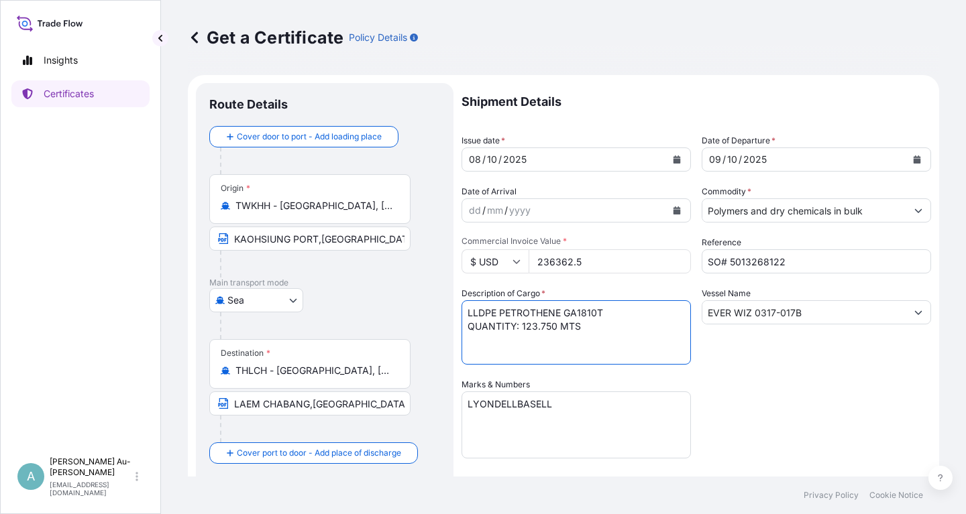
drag, startPoint x: 465, startPoint y: 315, endPoint x: 608, endPoint y: 308, distance: 143.0
click at [608, 308] on textarea "LLDPE PETROTHENE GA1810T QUANTITY: 247.5 MTS" at bounding box center [575, 332] width 229 height 64
paste textarea "DPE LUPOLEN 2227K"
drag, startPoint x: 581, startPoint y: 355, endPoint x: 563, endPoint y: 353, distance: 18.2
click at [578, 353] on textarea "LLDPE PETROTHENE GA1810T QUANTITY: 247.5 MTS" at bounding box center [575, 332] width 229 height 64
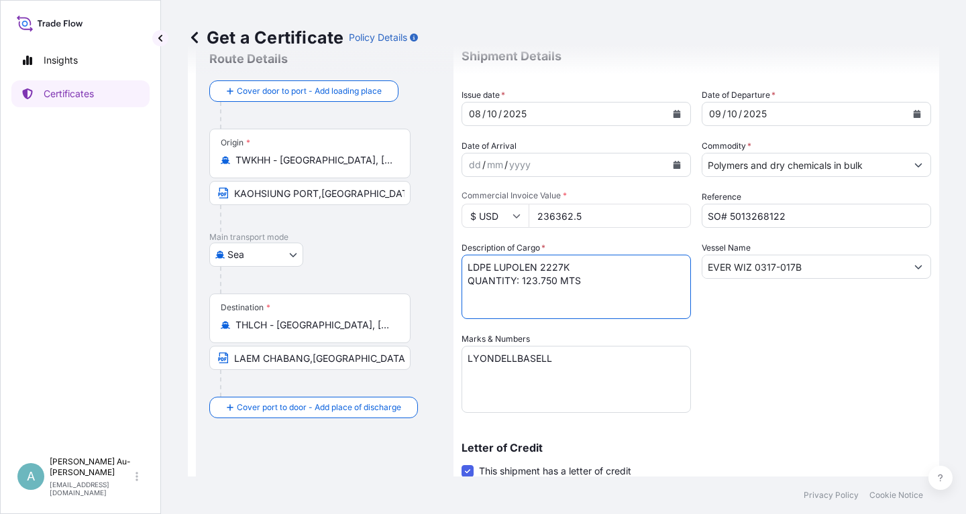
scroll to position [80, 0]
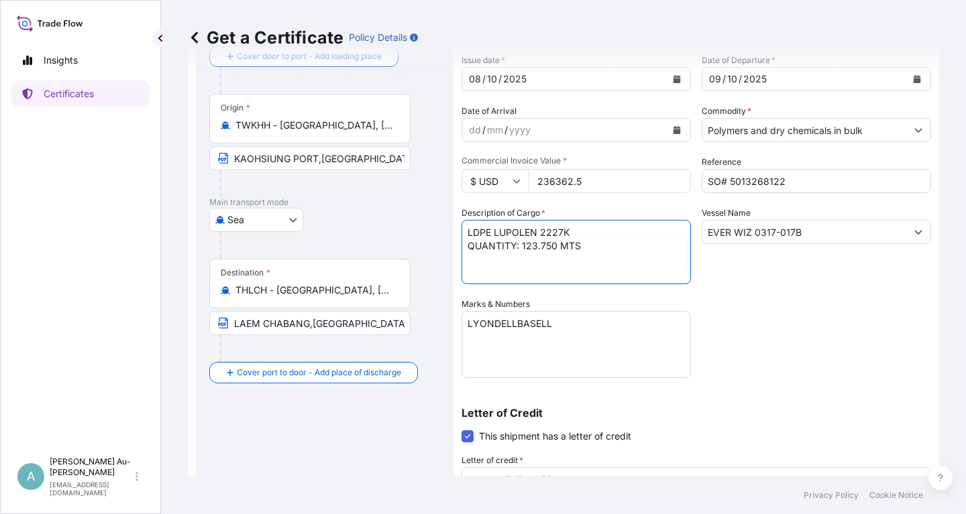
type textarea "LDPE LUPOLEN 2227K QUANTITY: 123.750 MTS"
click at [314, 160] on input "KAOHSIUNG PORT,[GEOGRAPHIC_DATA]" at bounding box center [309, 158] width 201 height 24
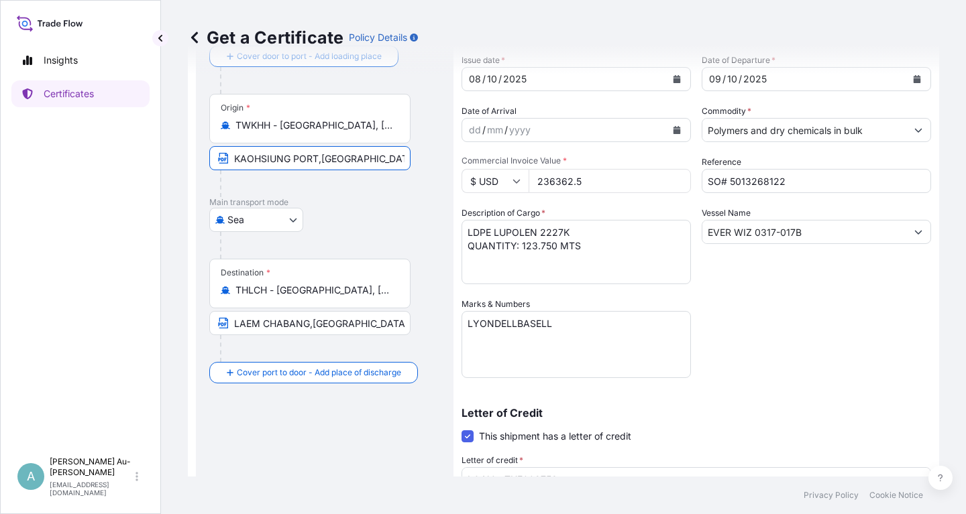
click at [317, 160] on input "KAOHSIUNG PORT,[GEOGRAPHIC_DATA]" at bounding box center [309, 158] width 201 height 24
type input "KAOHSIUNG PORT IN [GEOGRAPHIC_DATA]"
click at [767, 359] on div "Shipment Details Issue date * [DATE] Date of Departure * [DATE] Date of Arrival…" at bounding box center [696, 348] width 470 height 690
click at [587, 179] on input "236362.5" at bounding box center [610, 181] width 162 height 24
paste input "36362.5"
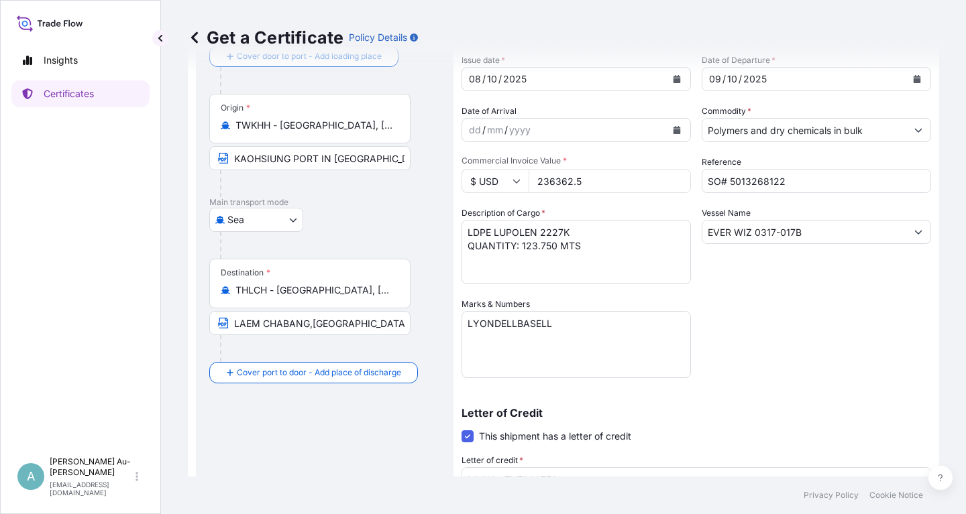
click at [540, 184] on input "236362.5" at bounding box center [610, 181] width 162 height 24
click at [544, 181] on input "236362.5" at bounding box center [610, 181] width 162 height 24
click at [543, 185] on input "2133031.25" at bounding box center [610, 181] width 162 height 24
type input "133031.25"
drag, startPoint x: 773, startPoint y: 339, endPoint x: 773, endPoint y: 329, distance: 10.1
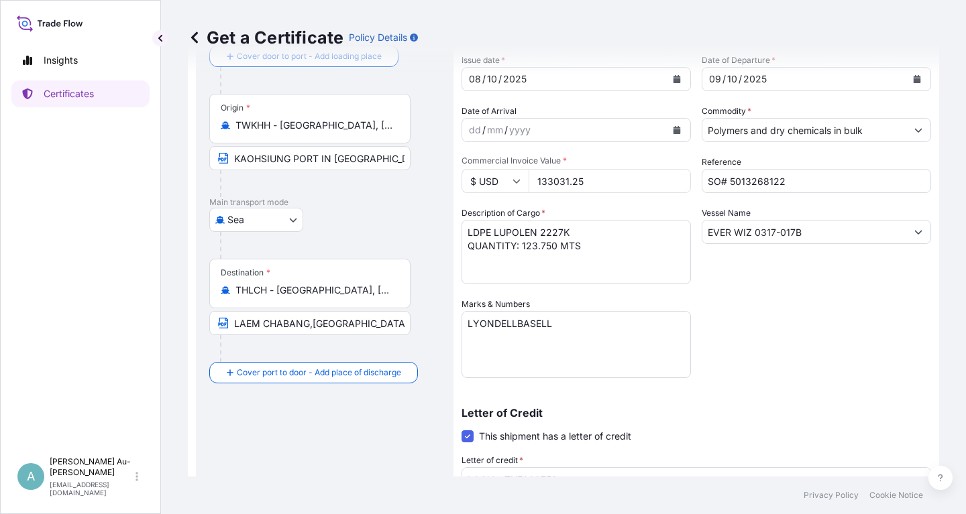
click at [773, 338] on div "Shipment Details Issue date * [DATE] Date of Departure * [DATE] Date of Arrival…" at bounding box center [696, 348] width 470 height 690
click at [764, 302] on div "Shipment Details Issue date * [DATE] Date of Departure * [DATE] Date of Arrival…" at bounding box center [696, 348] width 470 height 690
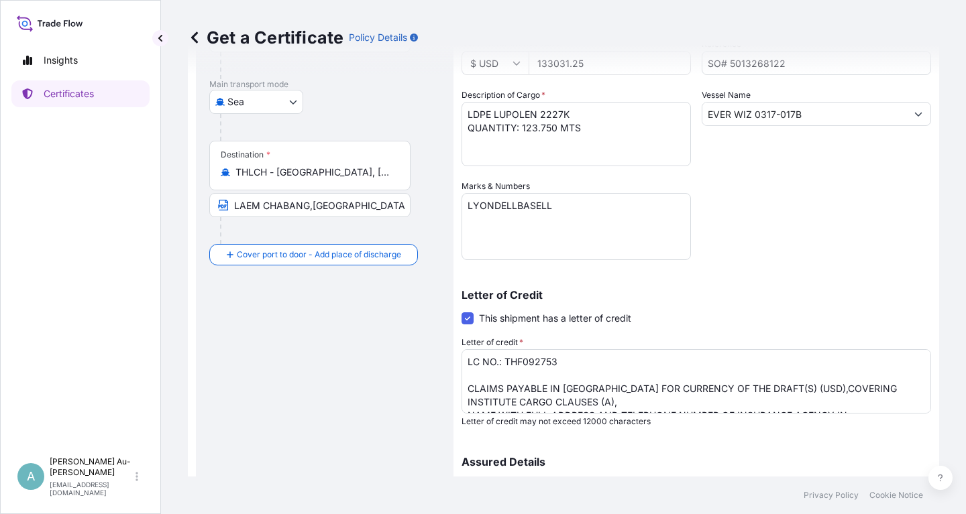
scroll to position [241, 0]
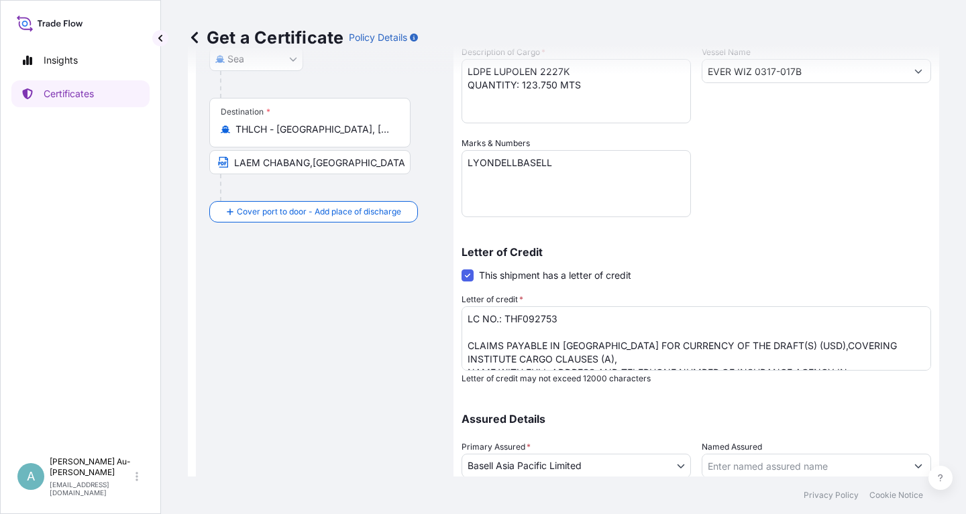
click at [863, 197] on div "Shipment Details Issue date * [DATE] Date of Departure * [DATE] Date of Arrival…" at bounding box center [696, 187] width 470 height 690
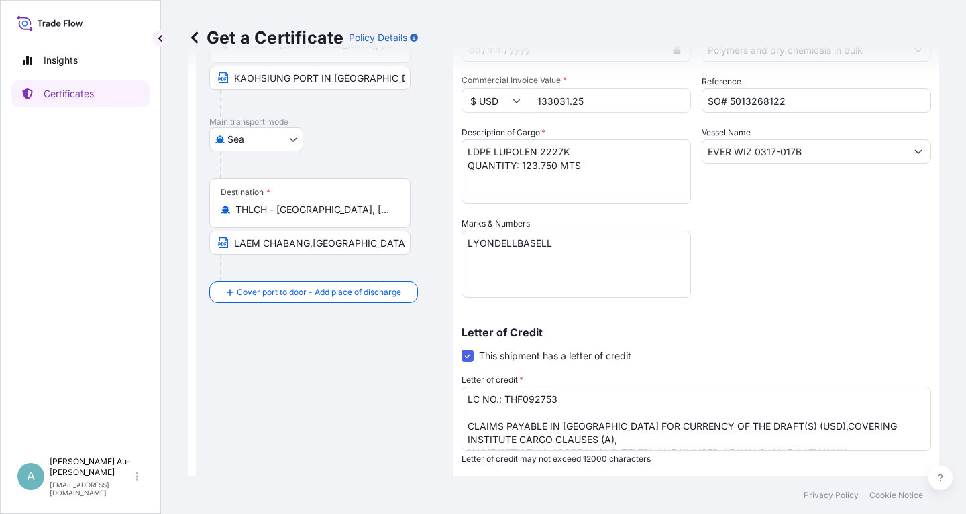
scroll to position [334, 0]
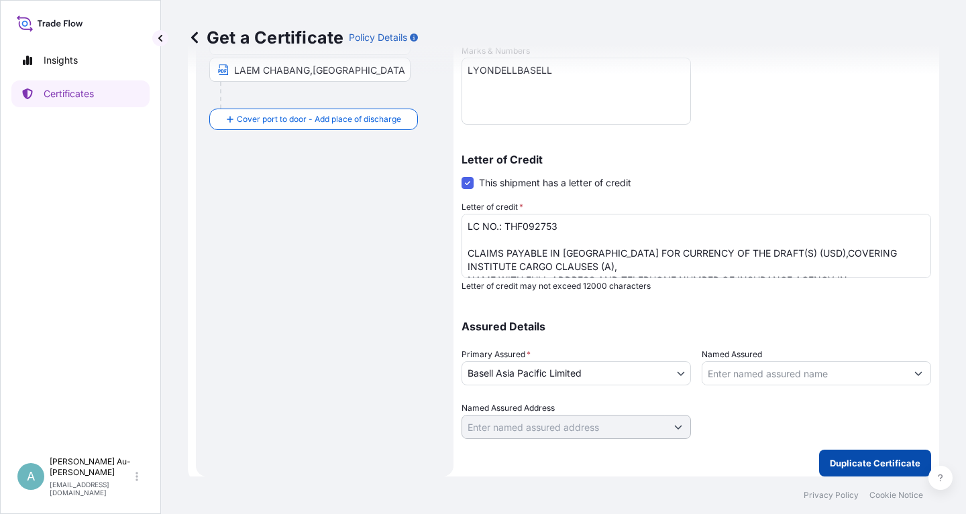
click at [844, 465] on p "Duplicate Certificate" at bounding box center [875, 463] width 91 height 13
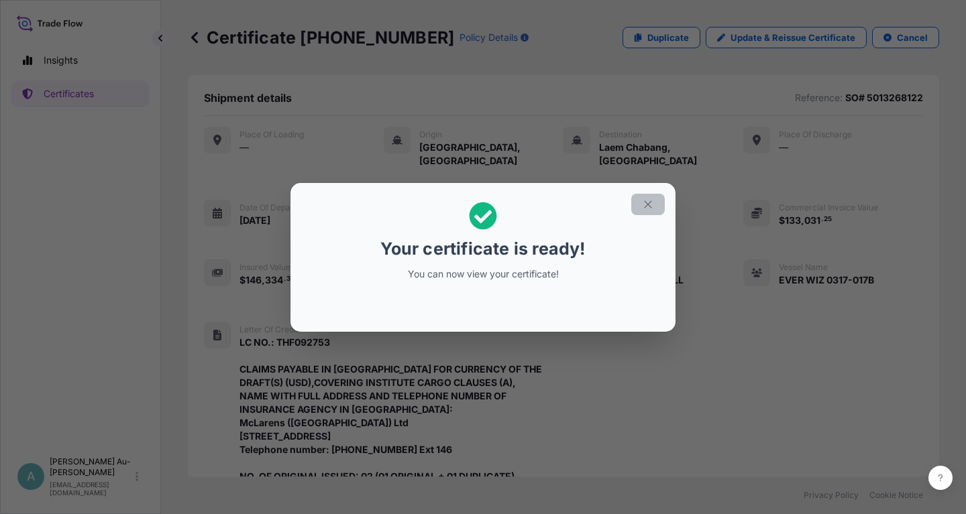
click at [650, 200] on icon "button" at bounding box center [648, 205] width 12 height 12
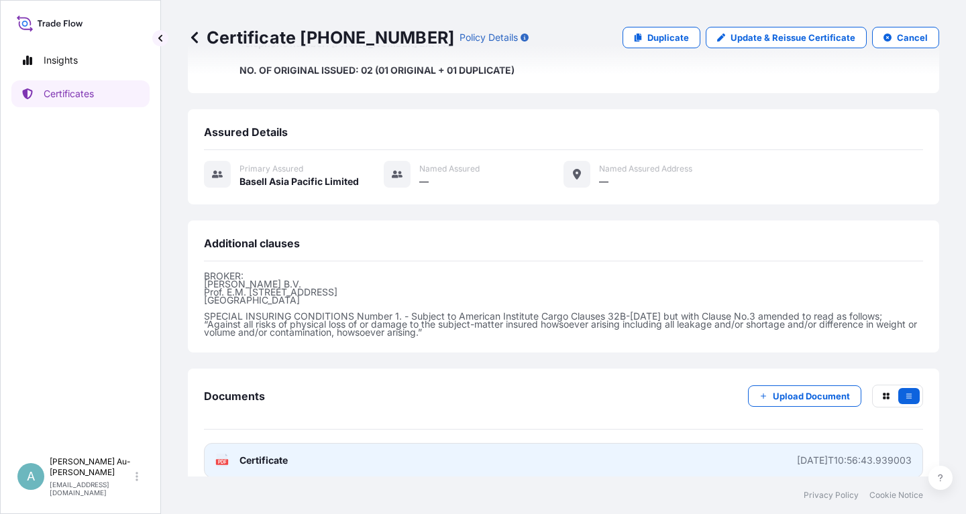
scroll to position [449, 0]
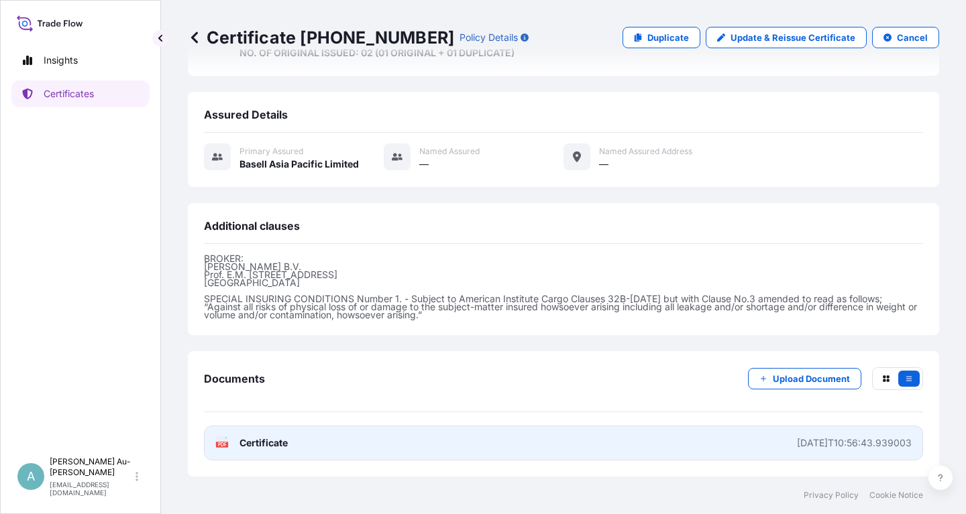
click at [378, 449] on link "PDF Certificate [DATE]T10:56:43.939003" at bounding box center [563, 443] width 719 height 35
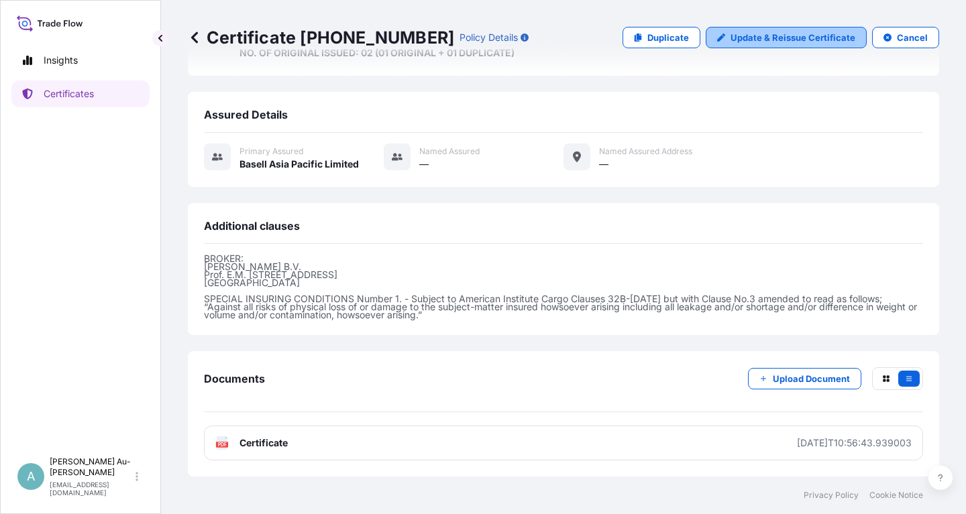
click at [775, 37] on p "Update & Reissue Certificate" at bounding box center [792, 37] width 125 height 13
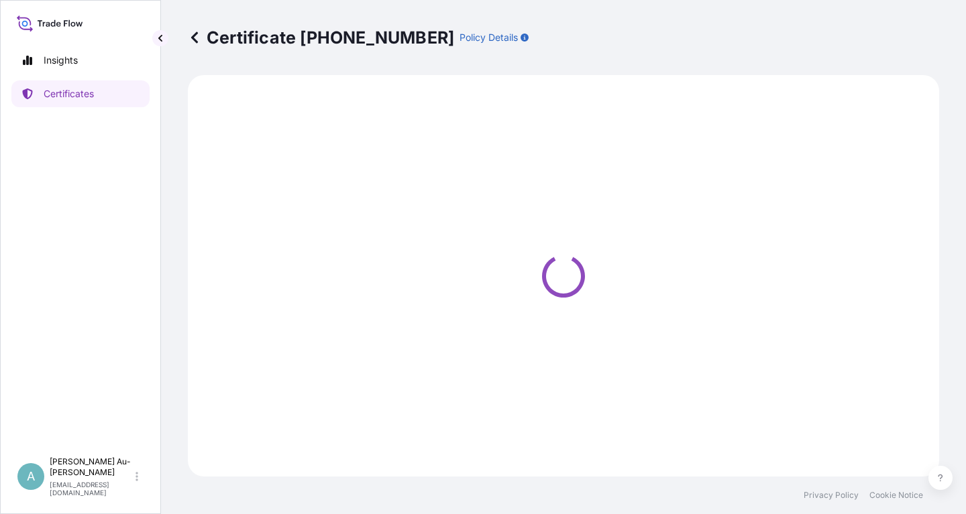
select select "Sea"
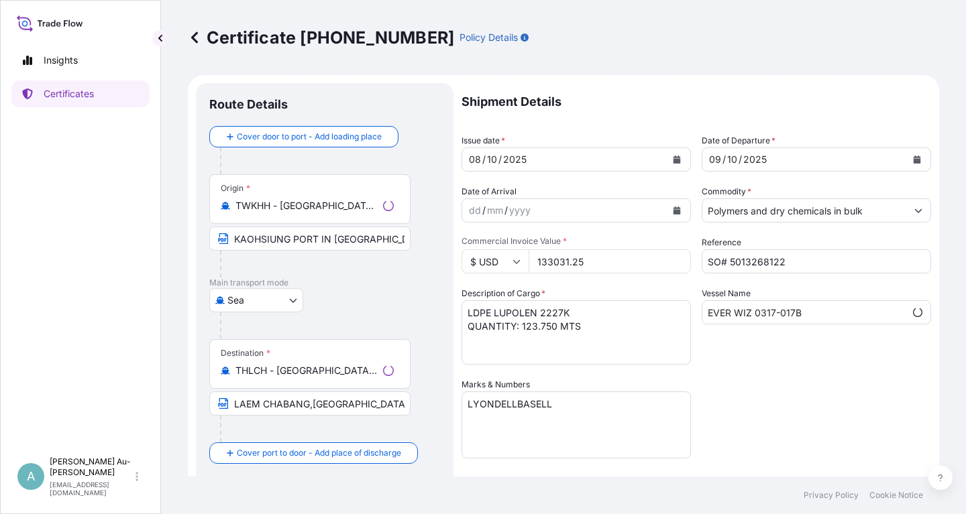
select select "32034"
click at [746, 316] on input "EVER WIZ 0317-017B" at bounding box center [803, 312] width 203 height 24
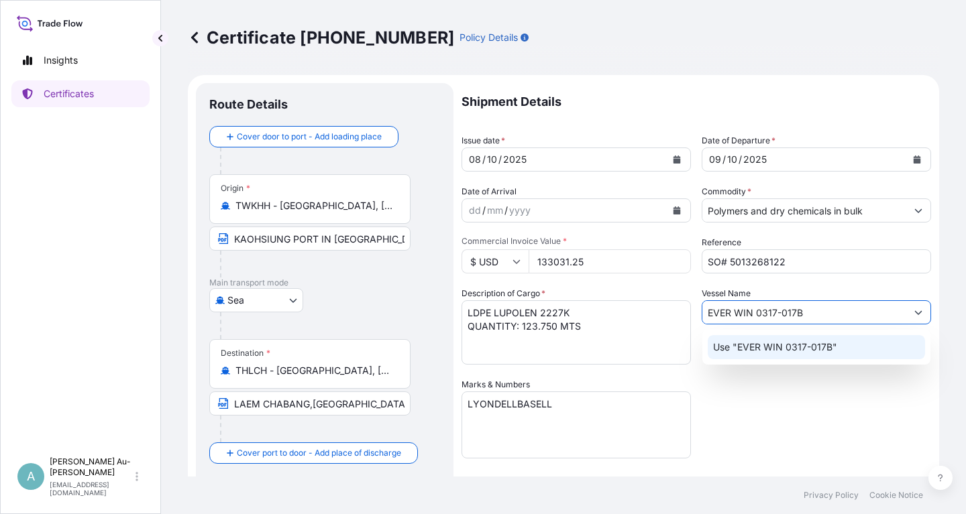
click at [806, 406] on div "Shipment Details Issue date * [DATE] Date of Departure * [DATE] Date of Arrival…" at bounding box center [696, 428] width 470 height 690
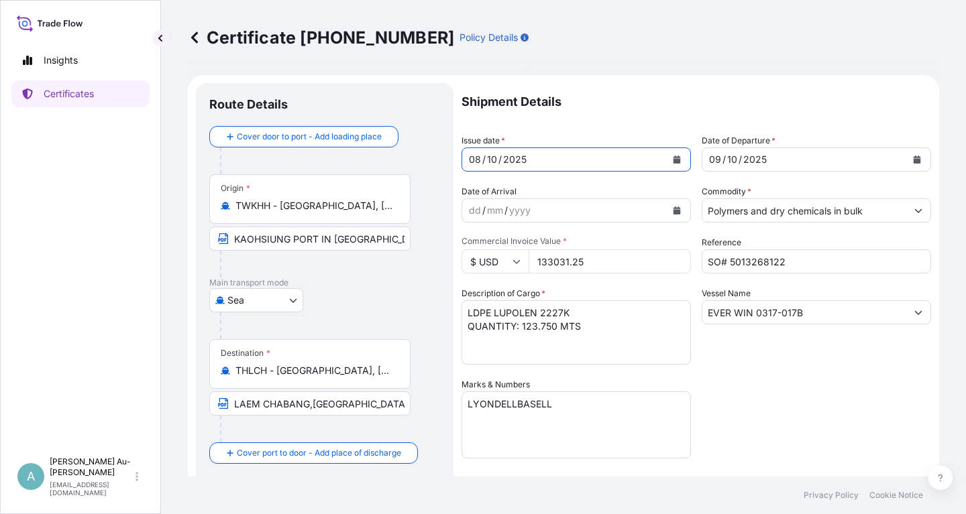
click at [675, 158] on icon "Calendar" at bounding box center [677, 160] width 8 height 8
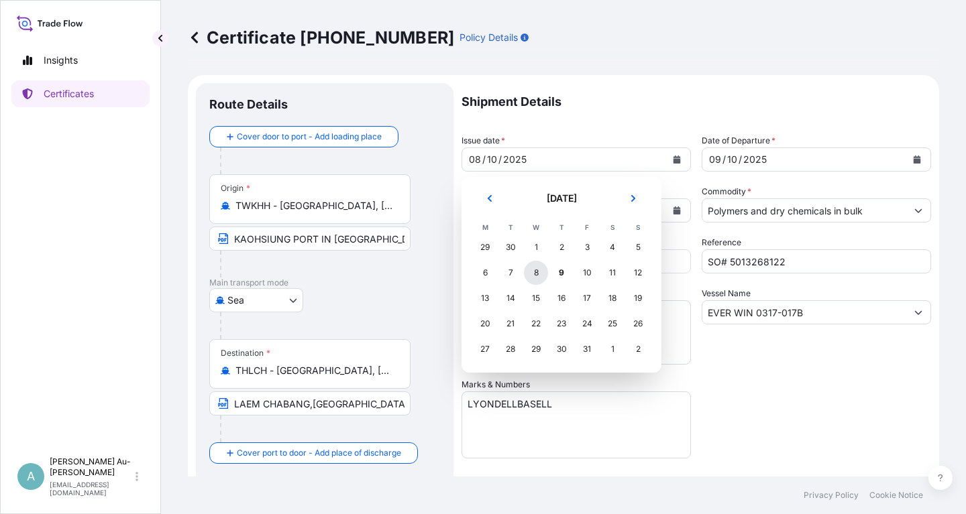
click at [537, 275] on div "8" at bounding box center [536, 273] width 24 height 24
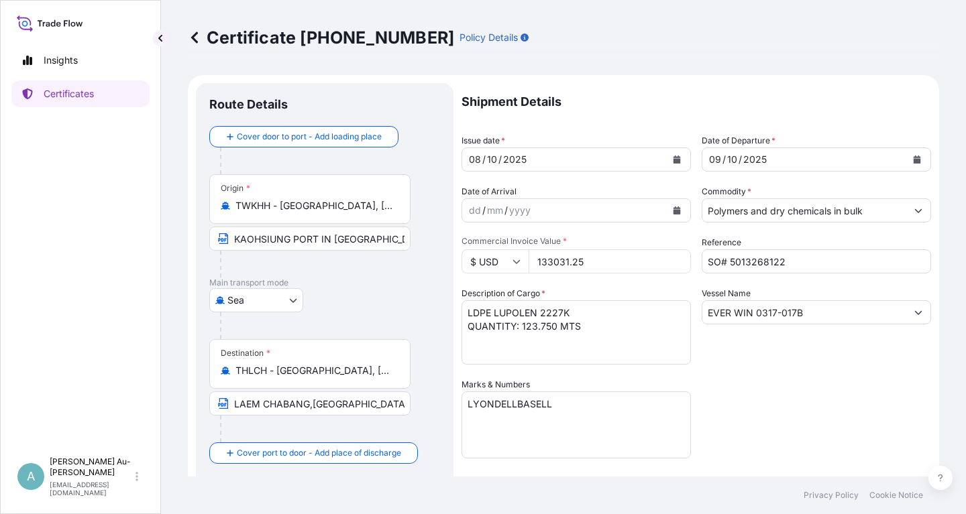
click at [757, 395] on div "Shipment Details Issue date * [DATE] Date of Departure * [DATE] Date of Arrival…" at bounding box center [696, 428] width 470 height 690
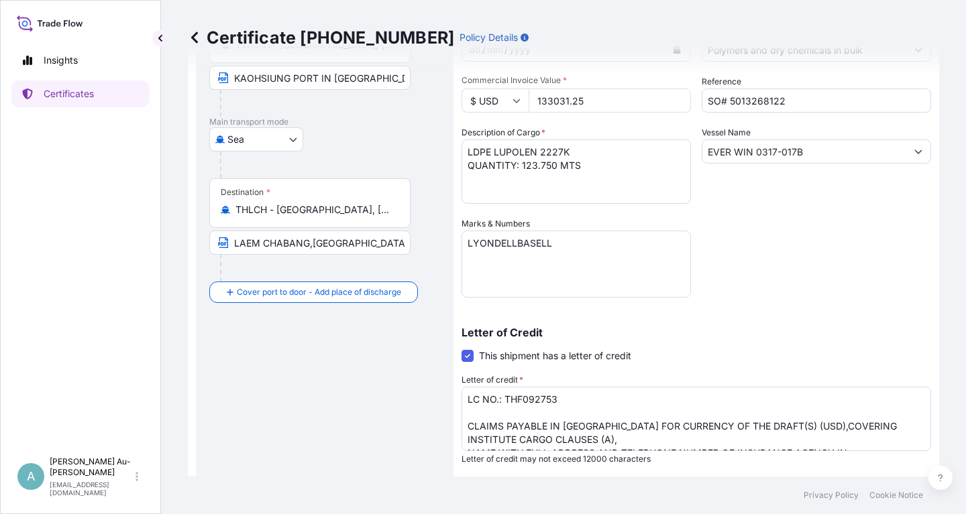
scroll to position [334, 0]
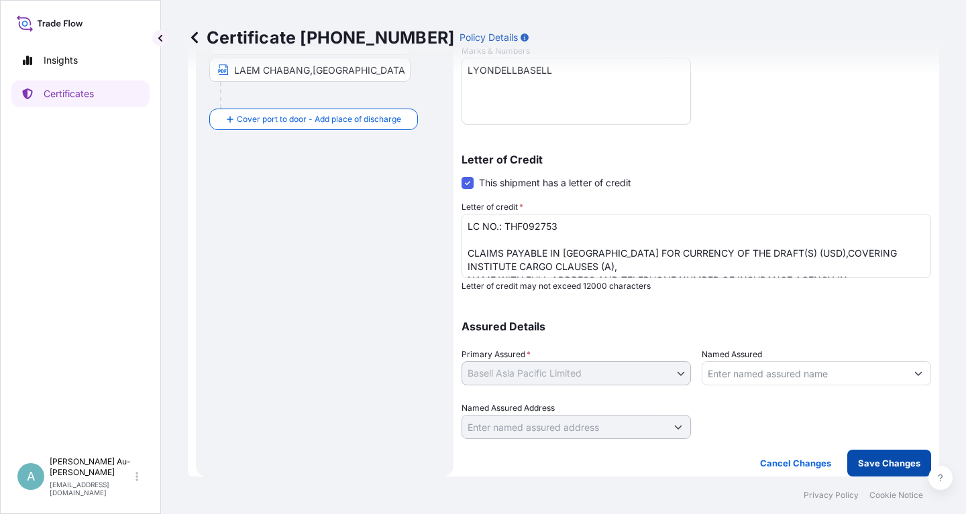
click at [886, 469] on p "Save Changes" at bounding box center [889, 463] width 62 height 13
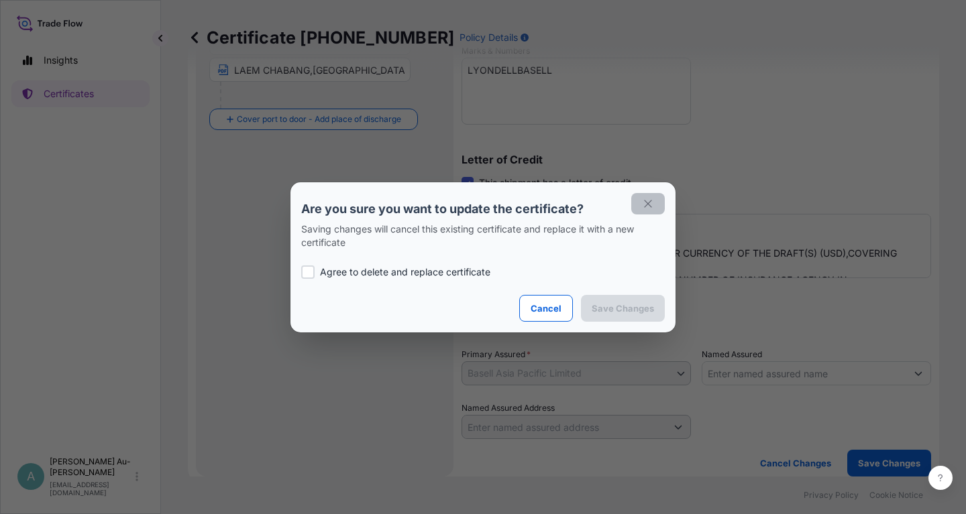
click at [645, 207] on icon "button" at bounding box center [647, 203] width 7 height 7
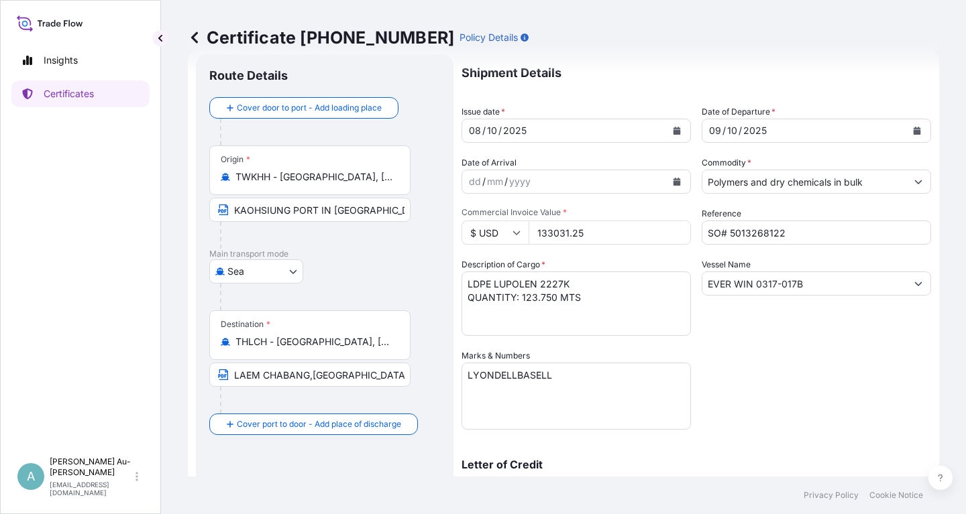
scroll to position [0, 0]
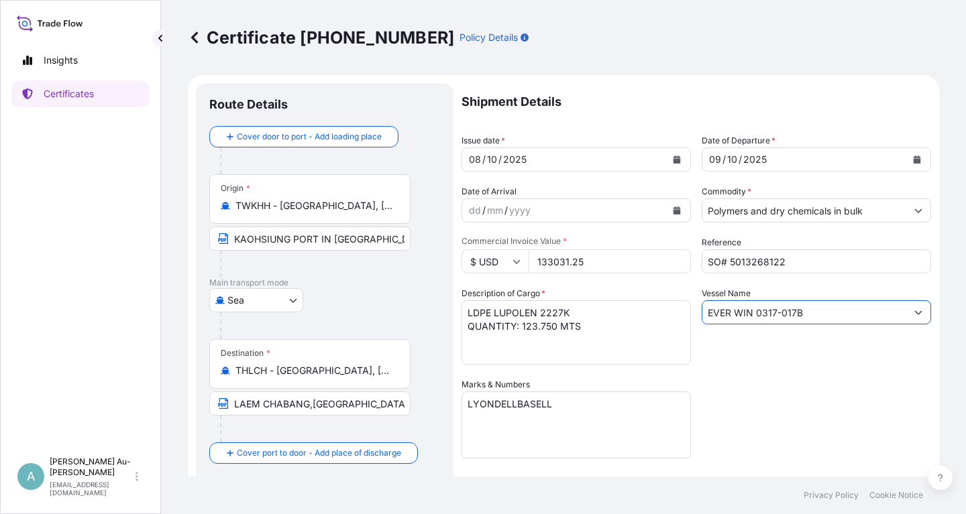
click at [774, 313] on input "EVER WIN 0317-017B" at bounding box center [804, 312] width 204 height 24
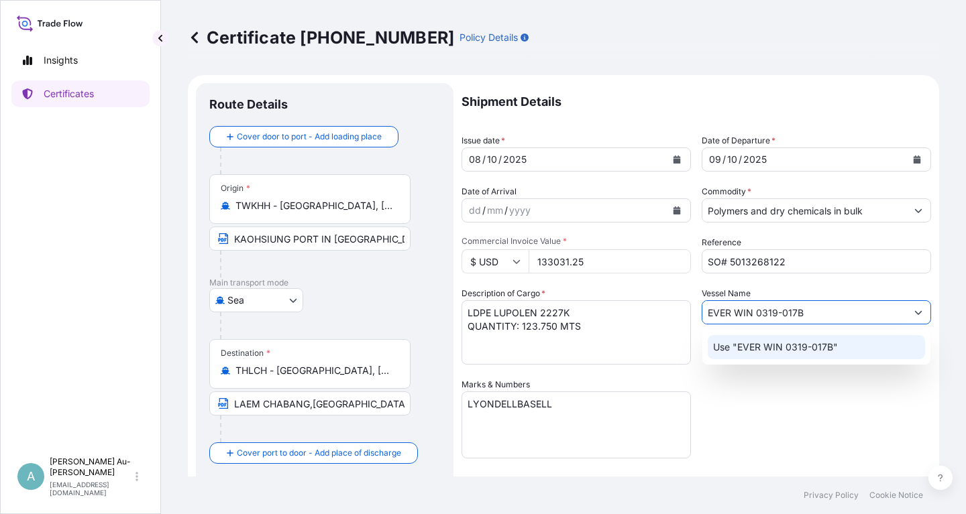
type input "EVER WIN 0319-017B"
click at [857, 290] on div "Vessel Name EVER WIN 0319-017B" at bounding box center [816, 326] width 229 height 78
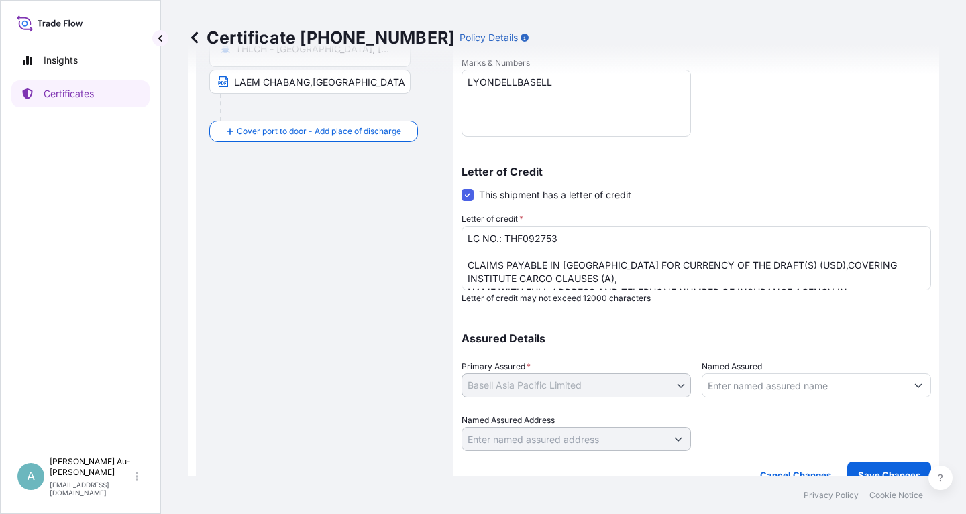
scroll to position [334, 0]
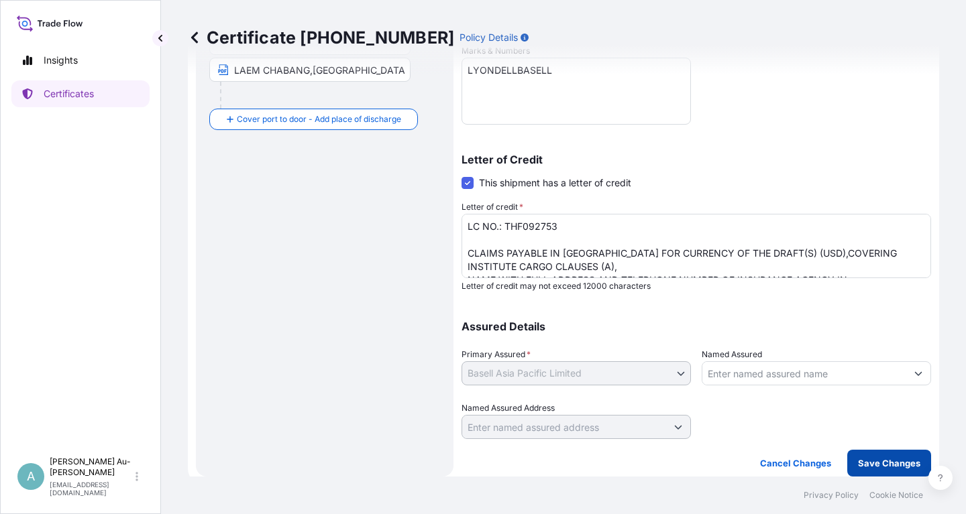
click at [864, 465] on p "Save Changes" at bounding box center [889, 463] width 62 height 13
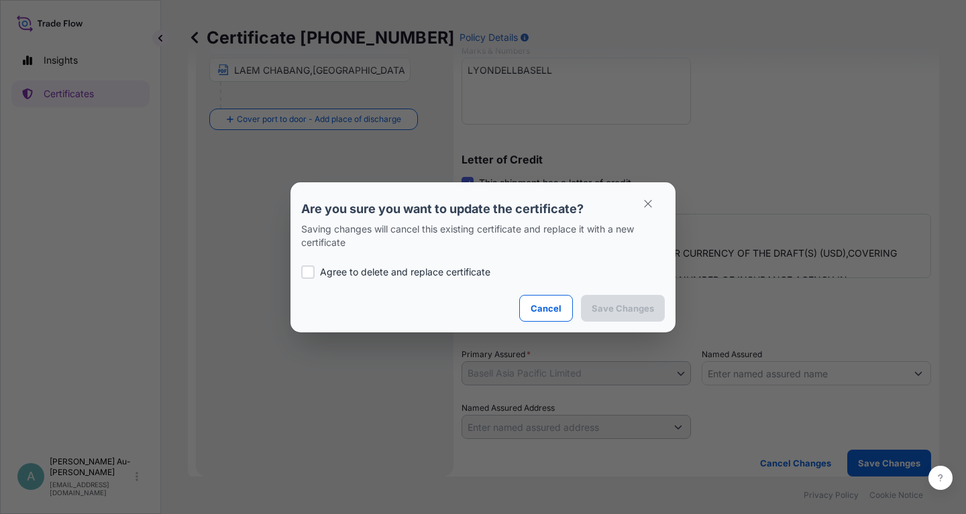
click at [433, 272] on p "Agree to delete and replace certificate" at bounding box center [405, 272] width 170 height 13
checkbox input "true"
click at [646, 308] on p "Save Changes" at bounding box center [623, 308] width 62 height 13
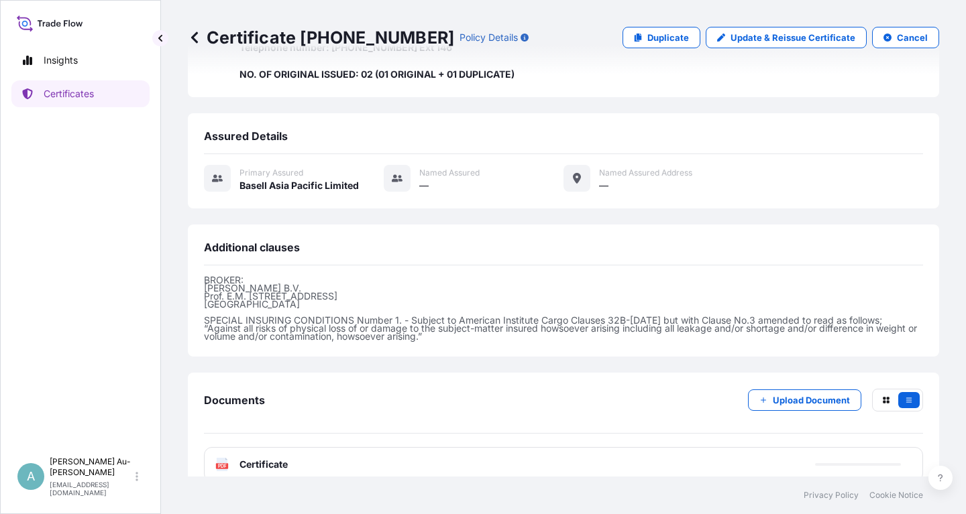
scroll to position [449, 0]
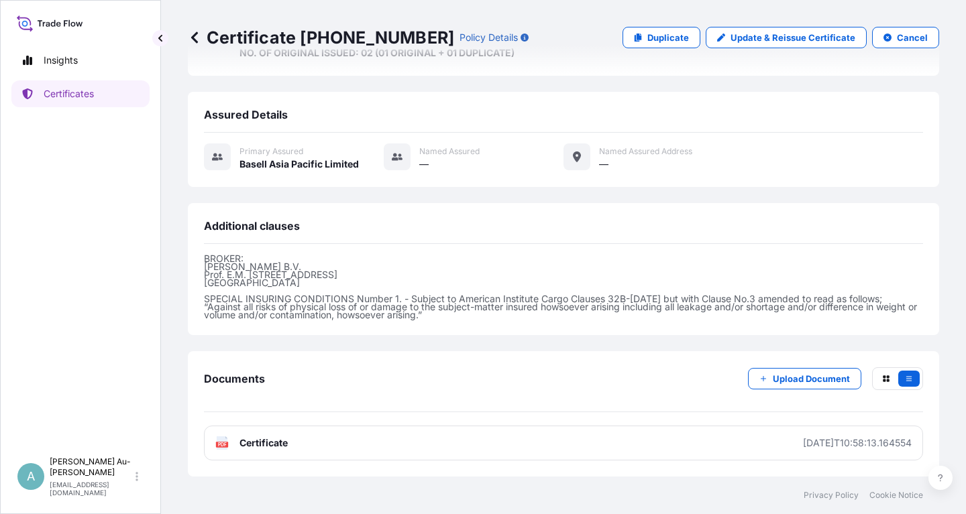
click at [357, 448] on link "PDF Certificate [DATE]T10:58:13.164554" at bounding box center [563, 443] width 719 height 35
